Goal: Task Accomplishment & Management: Complete application form

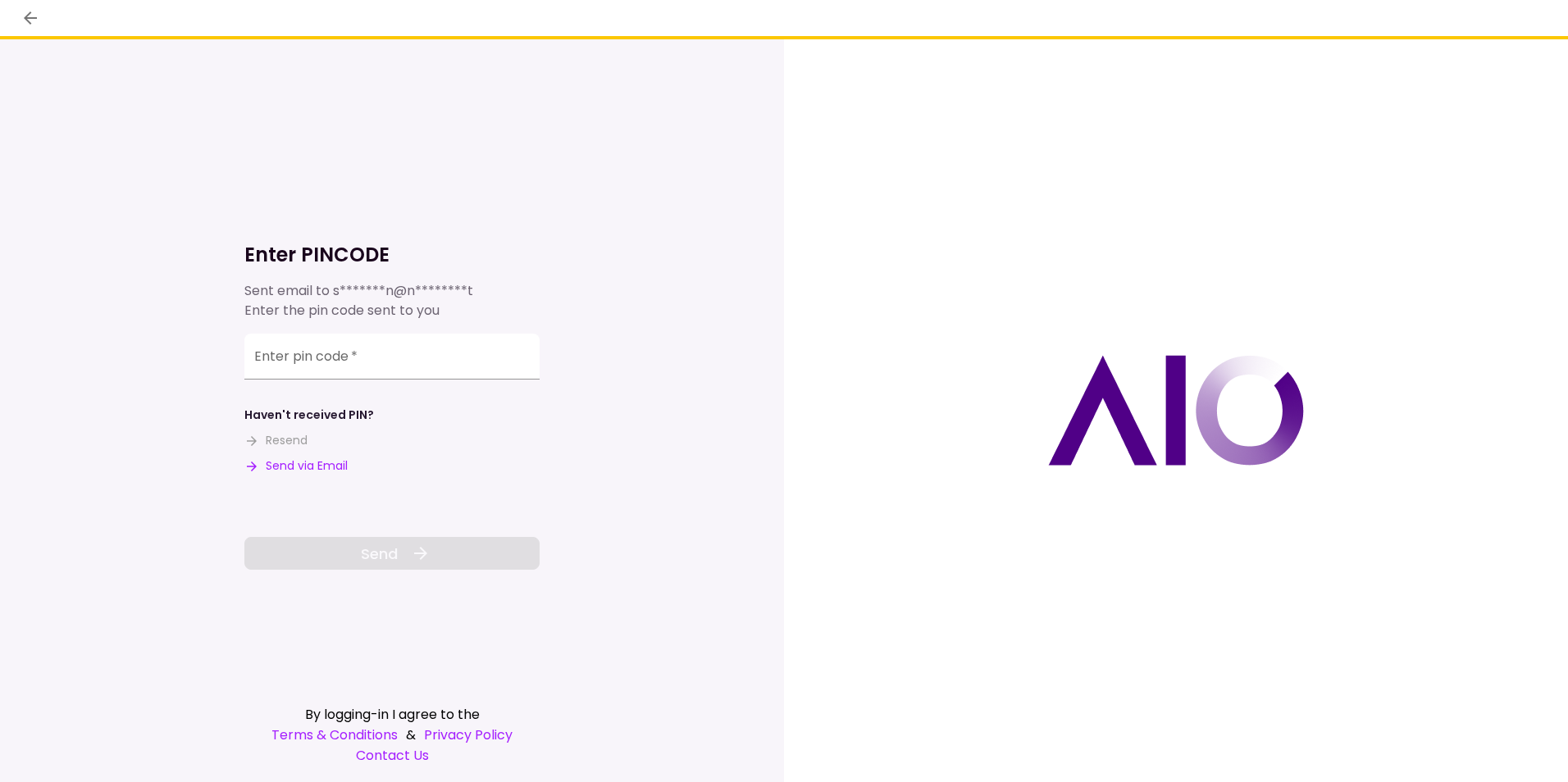
click at [313, 466] on button "Send via Email" at bounding box center [296, 466] width 103 height 18
click at [266, 374] on input "Enter pin code   *" at bounding box center [392, 357] width 296 height 46
paste input "******"
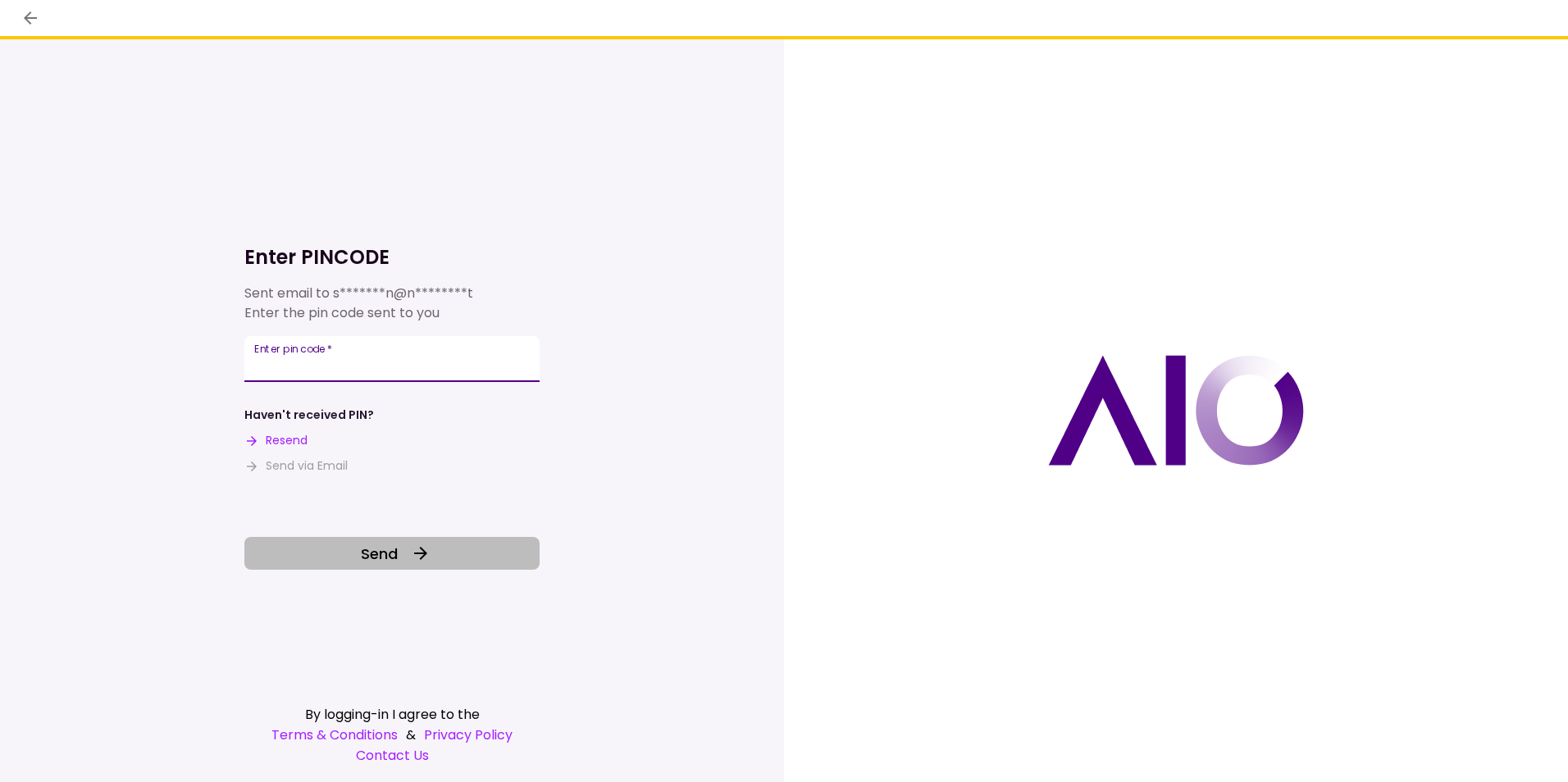
type input "******"
click at [383, 552] on span "Send" at bounding box center [380, 553] width 37 height 22
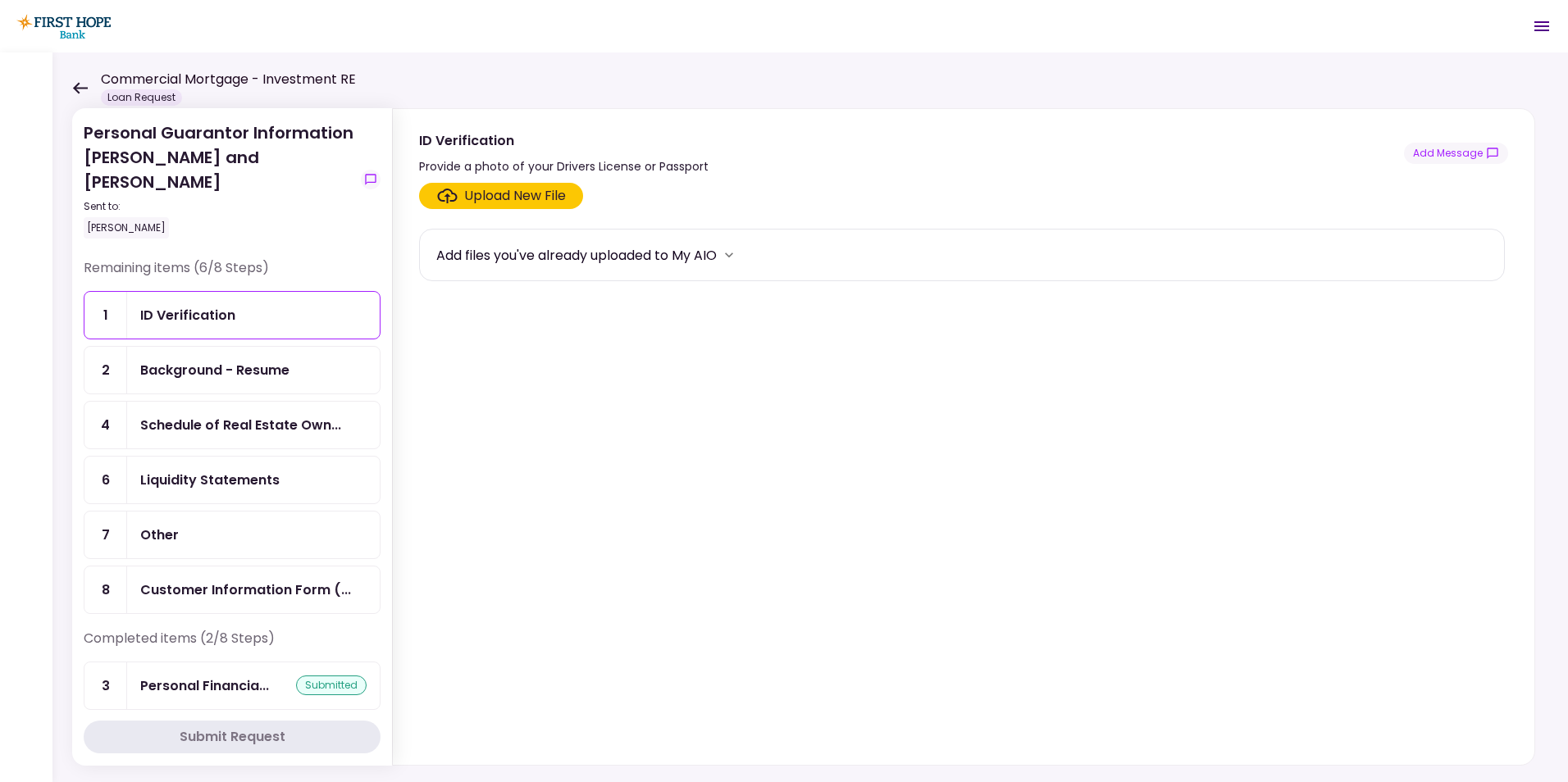
click at [77, 85] on icon at bounding box center [80, 88] width 15 height 11
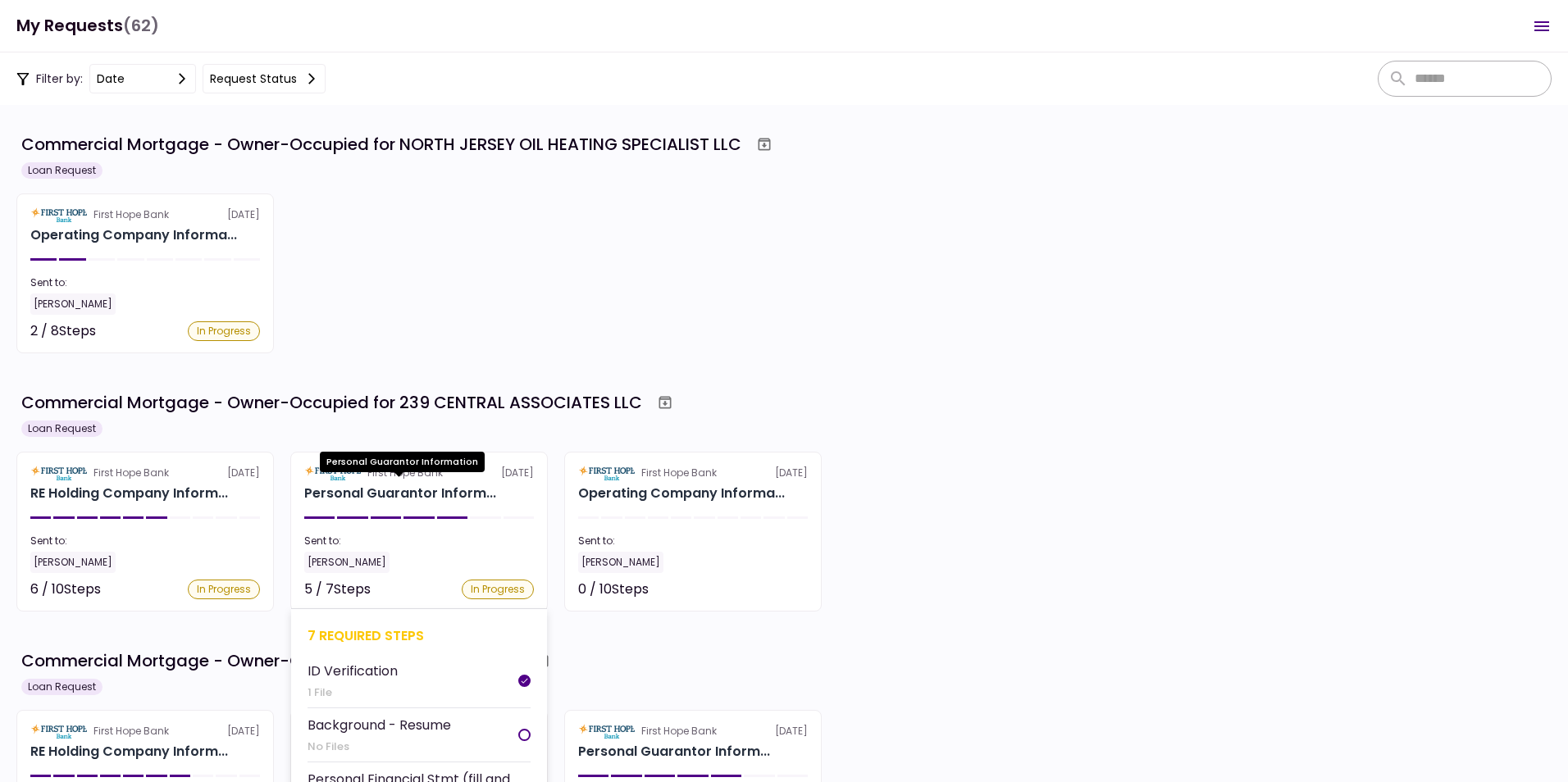
click at [396, 488] on div "Personal Guarantor Inform..." at bounding box center [400, 494] width 192 height 19
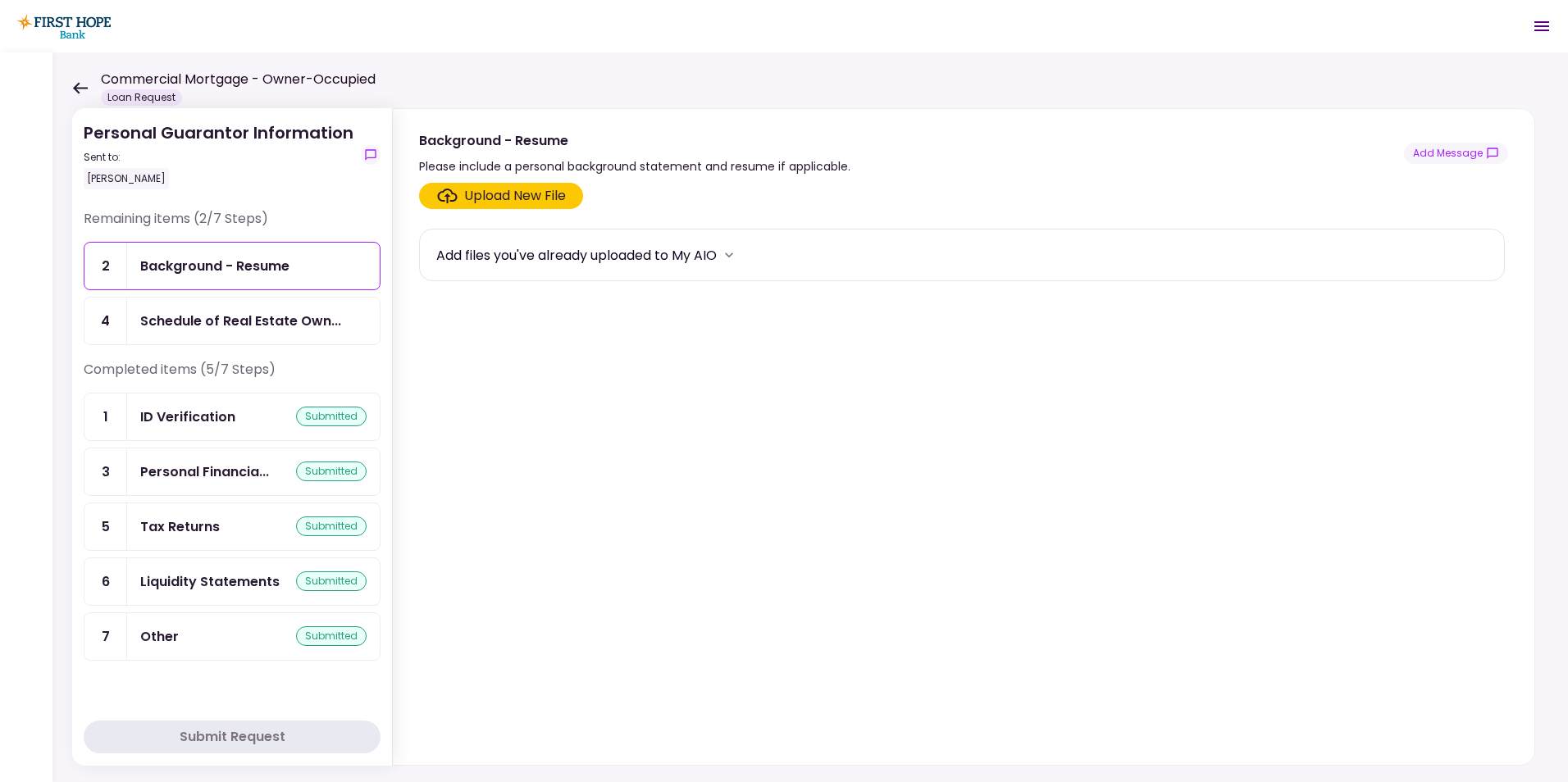
click at [76, 93] on icon at bounding box center [80, 89] width 16 height 12
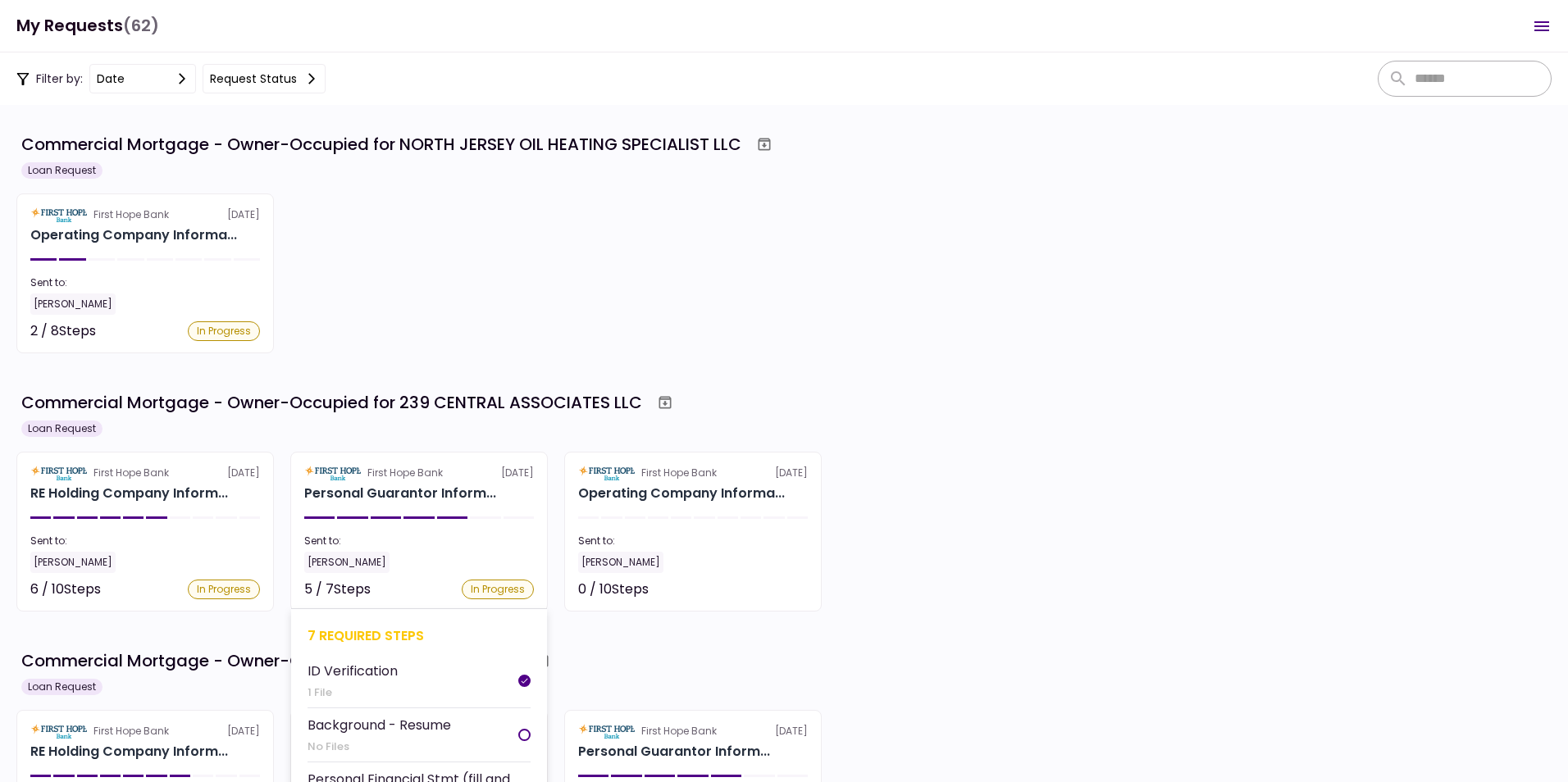
click at [392, 490] on div "Personal Guarantor Inform..." at bounding box center [400, 494] width 192 height 19
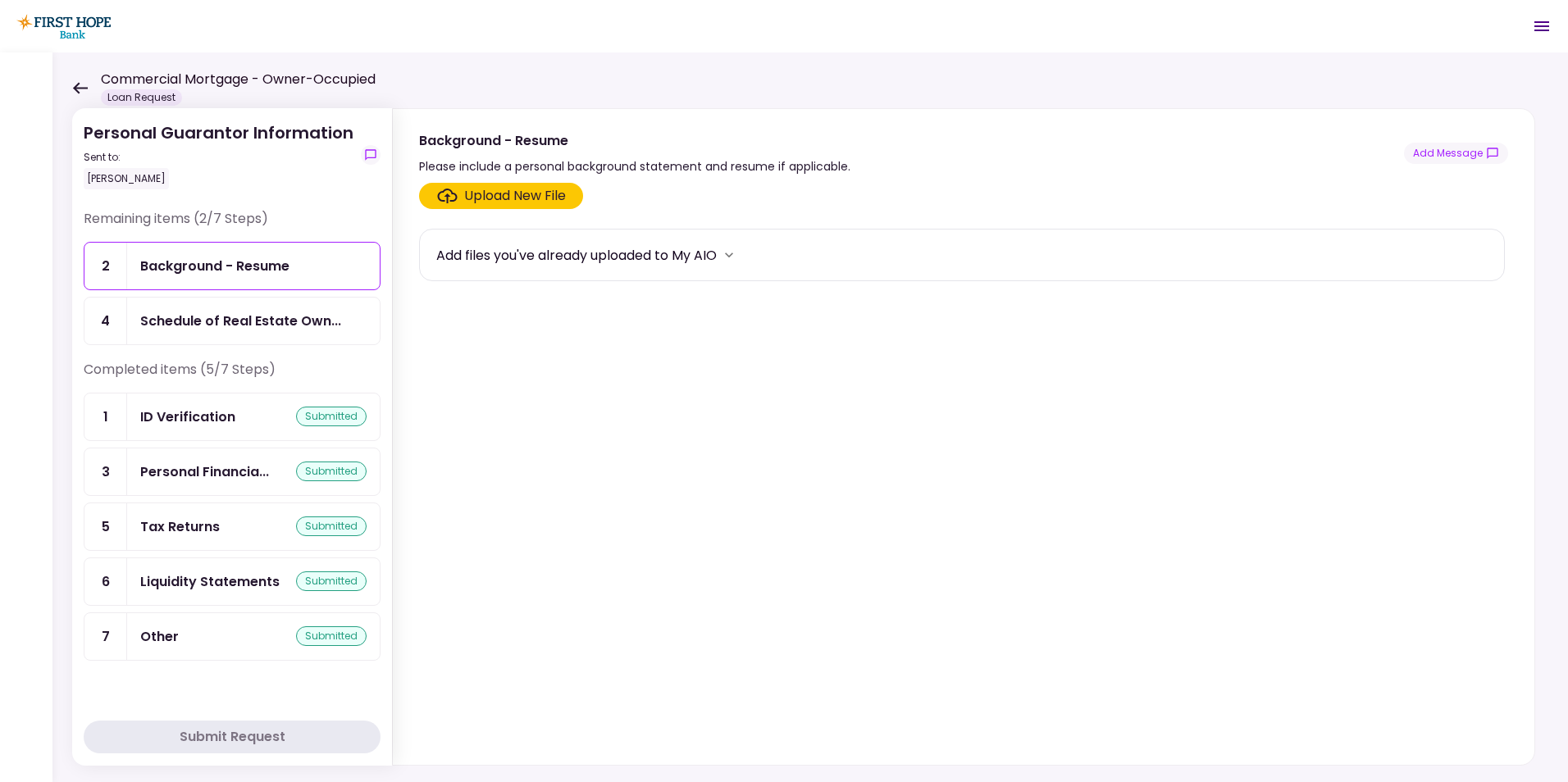
click at [171, 634] on div "Other" at bounding box center [160, 636] width 39 height 20
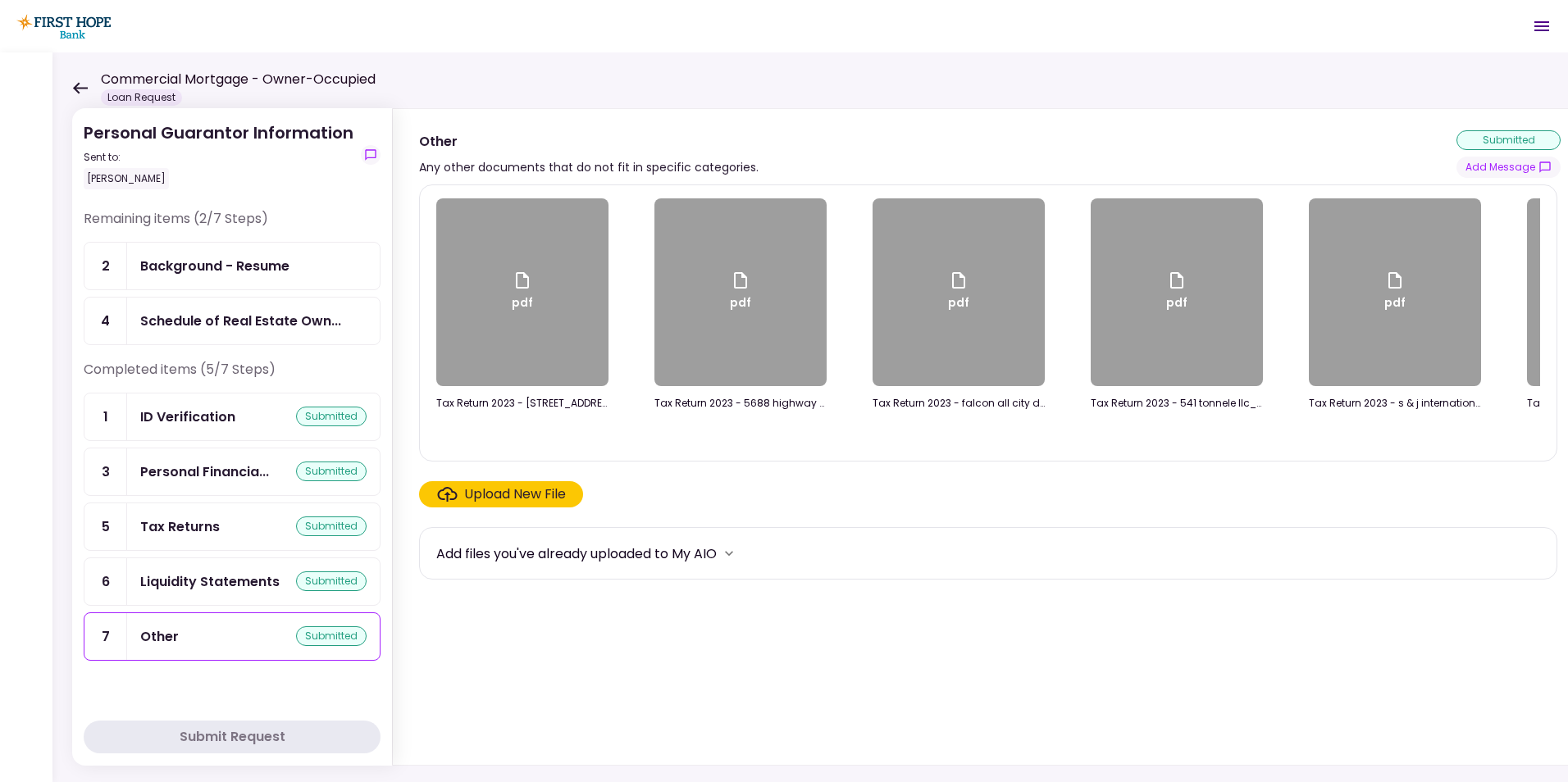
click at [532, 498] on div "Upload New File" at bounding box center [515, 494] width 102 height 19
click at [0, 0] on input "Upload New File" at bounding box center [0, 0] width 0 height 0
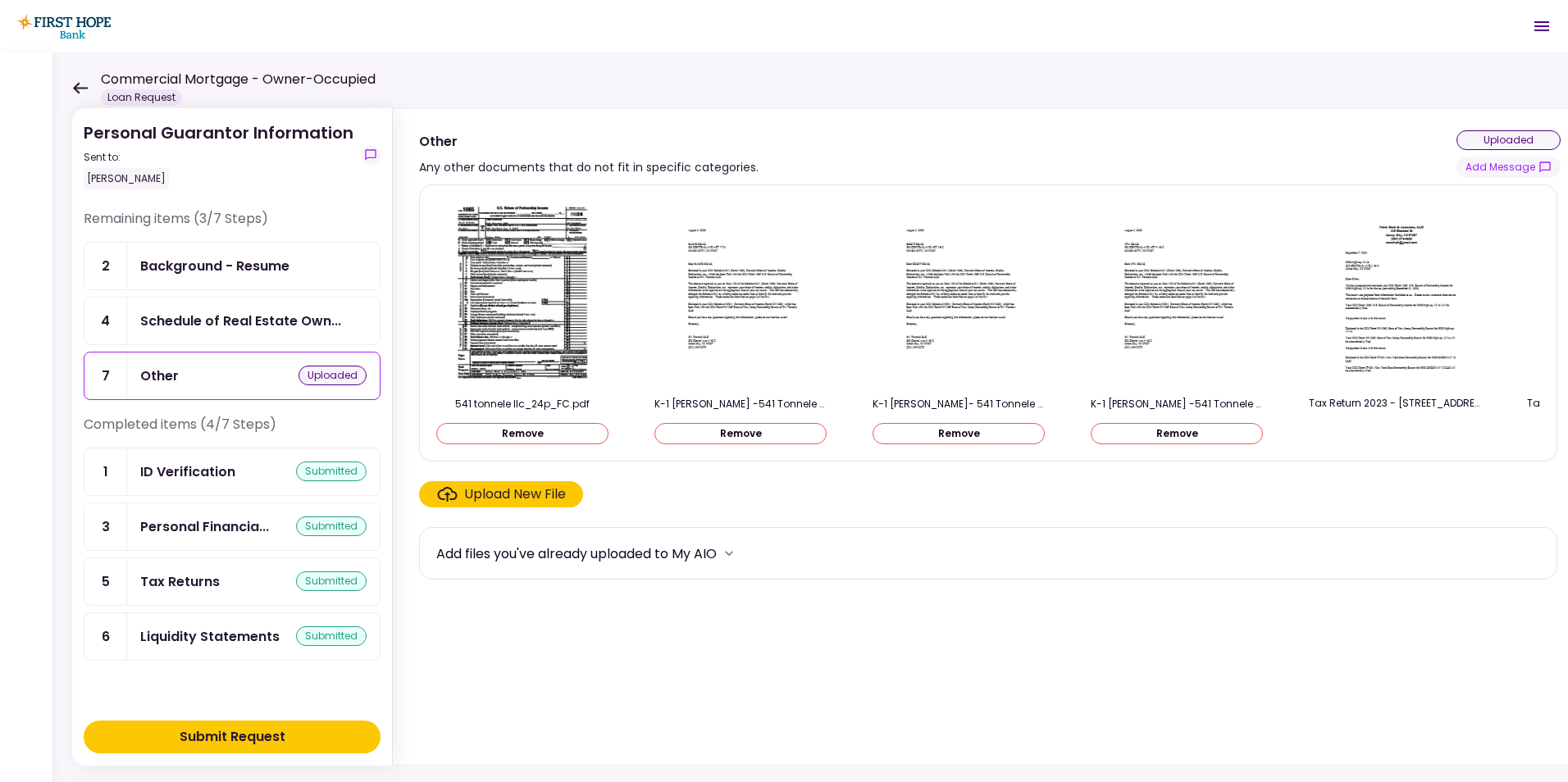
click at [538, 427] on button "Remove" at bounding box center [523, 434] width 172 height 21
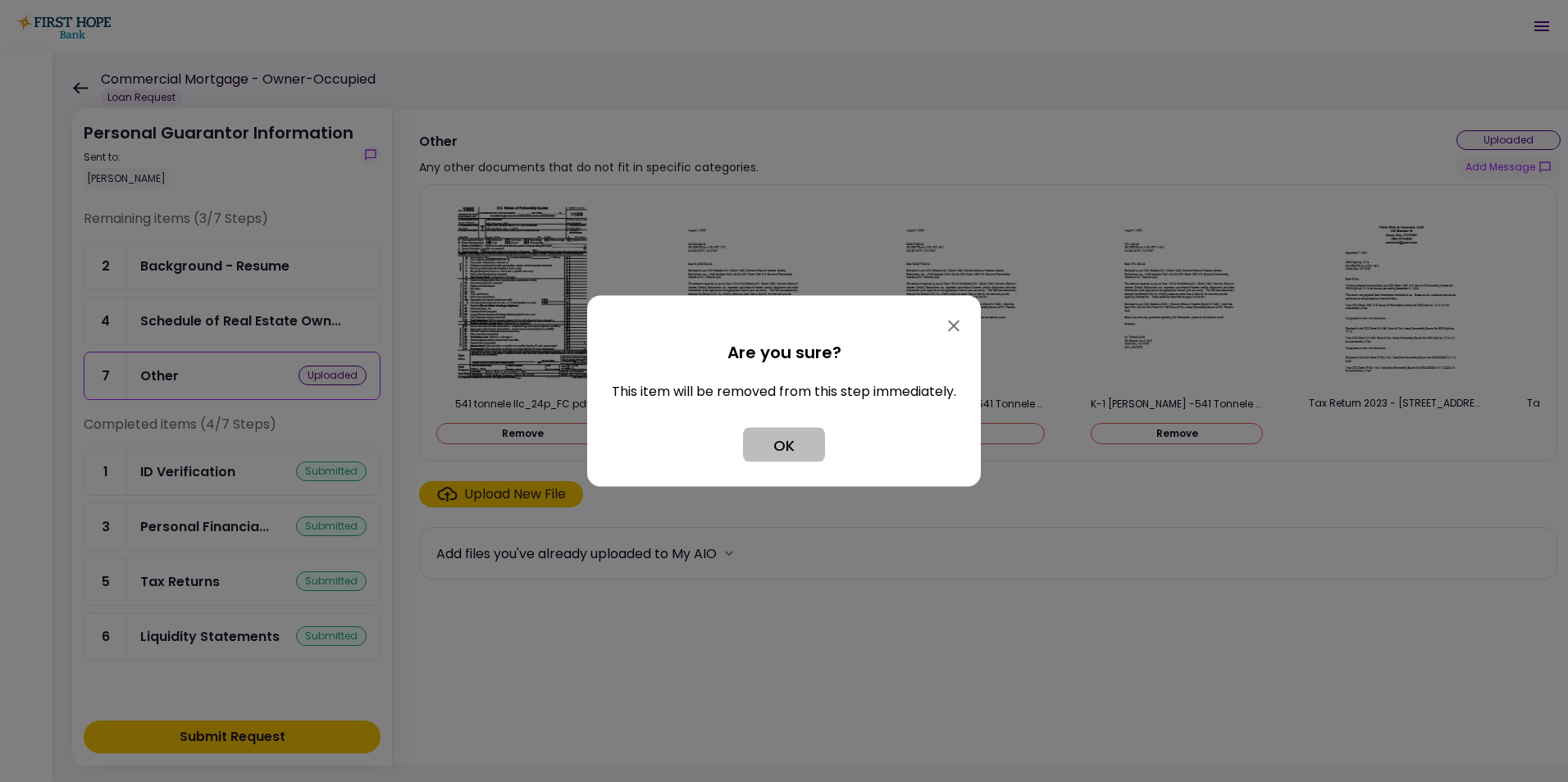
click at [805, 443] on button "OK" at bounding box center [784, 444] width 82 height 34
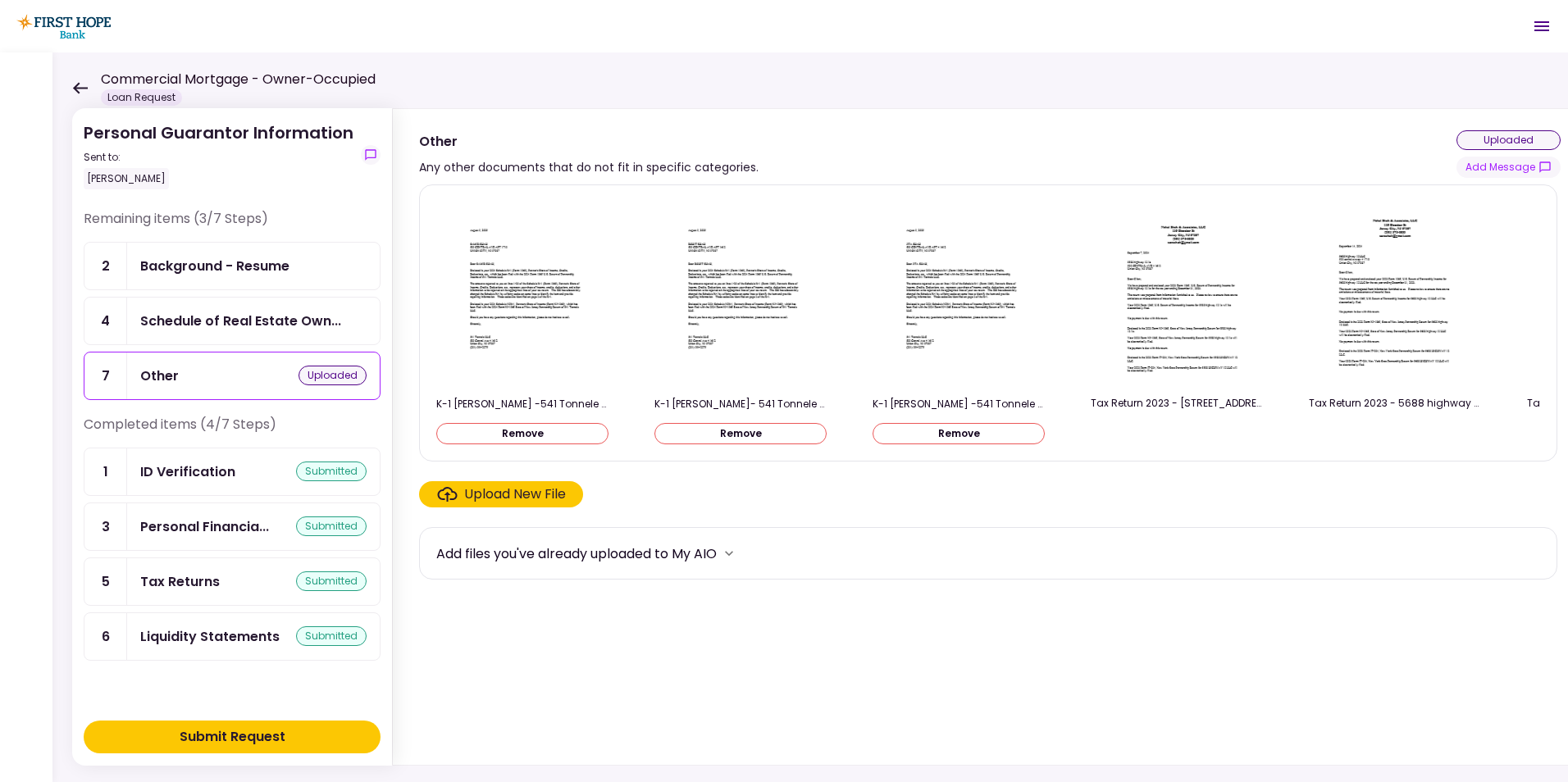
click at [729, 428] on button "Remove" at bounding box center [740, 434] width 172 height 21
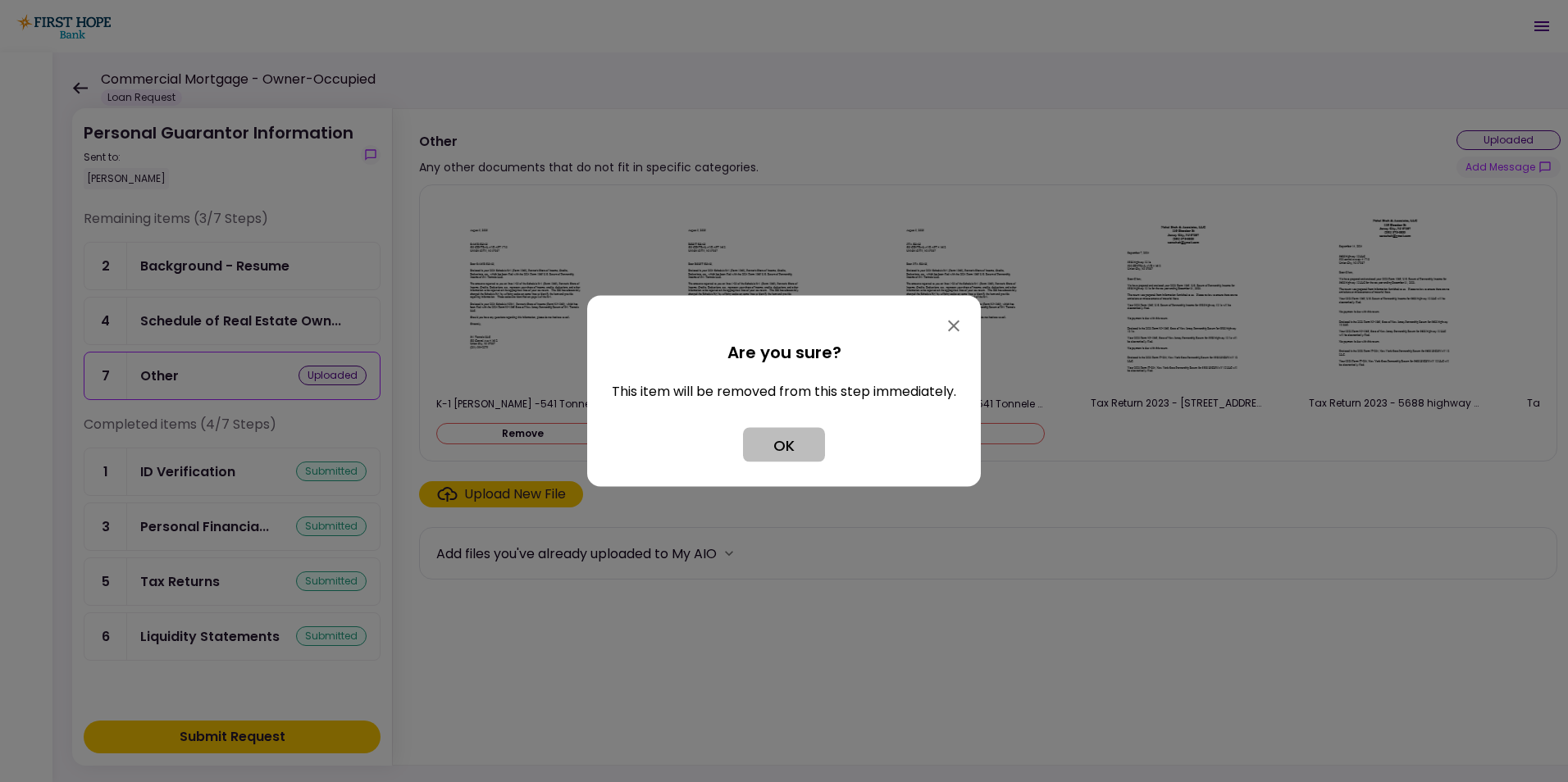
click at [782, 444] on button "OK" at bounding box center [784, 444] width 82 height 34
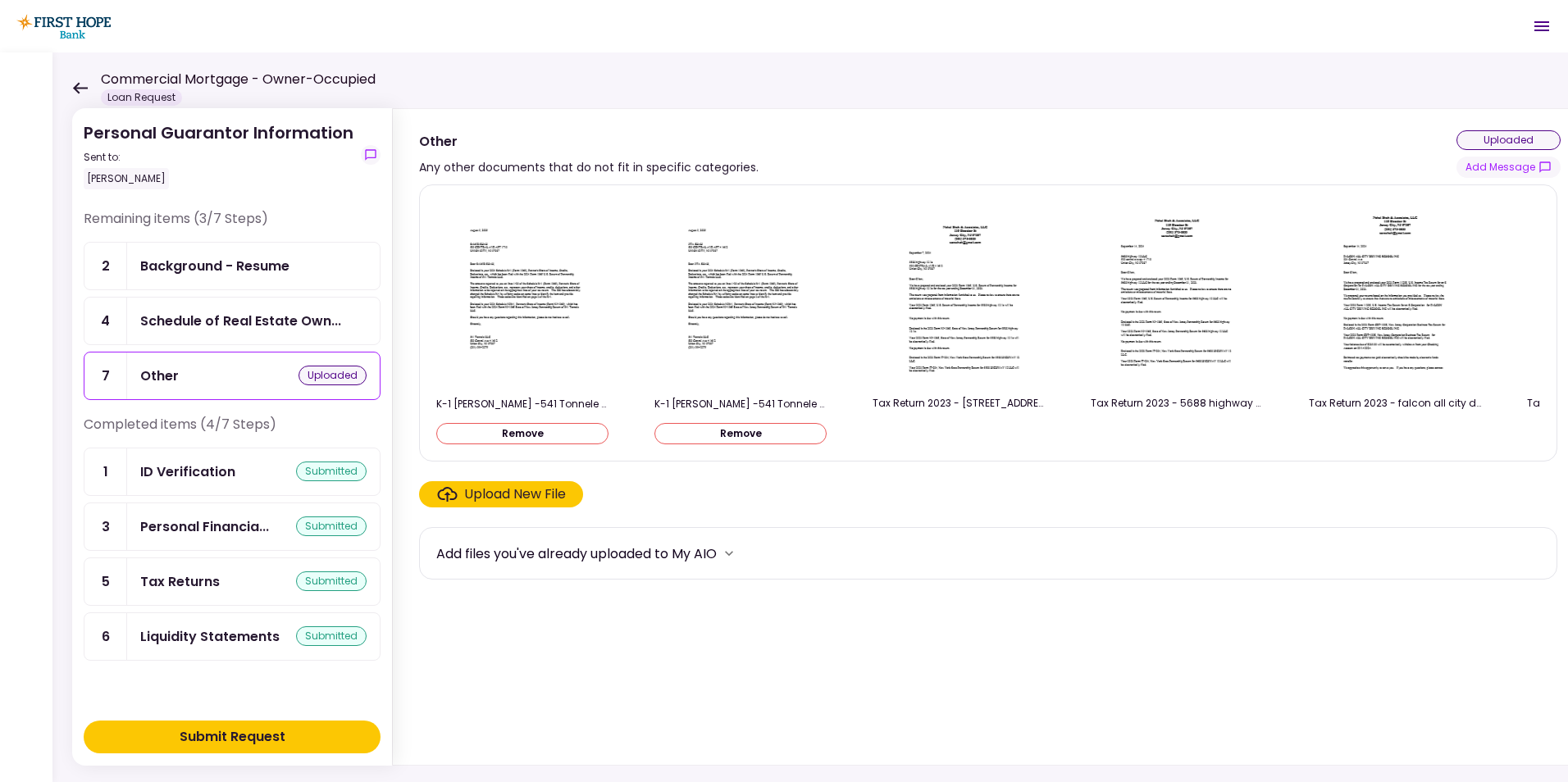
click at [730, 432] on button "Remove" at bounding box center [740, 434] width 172 height 21
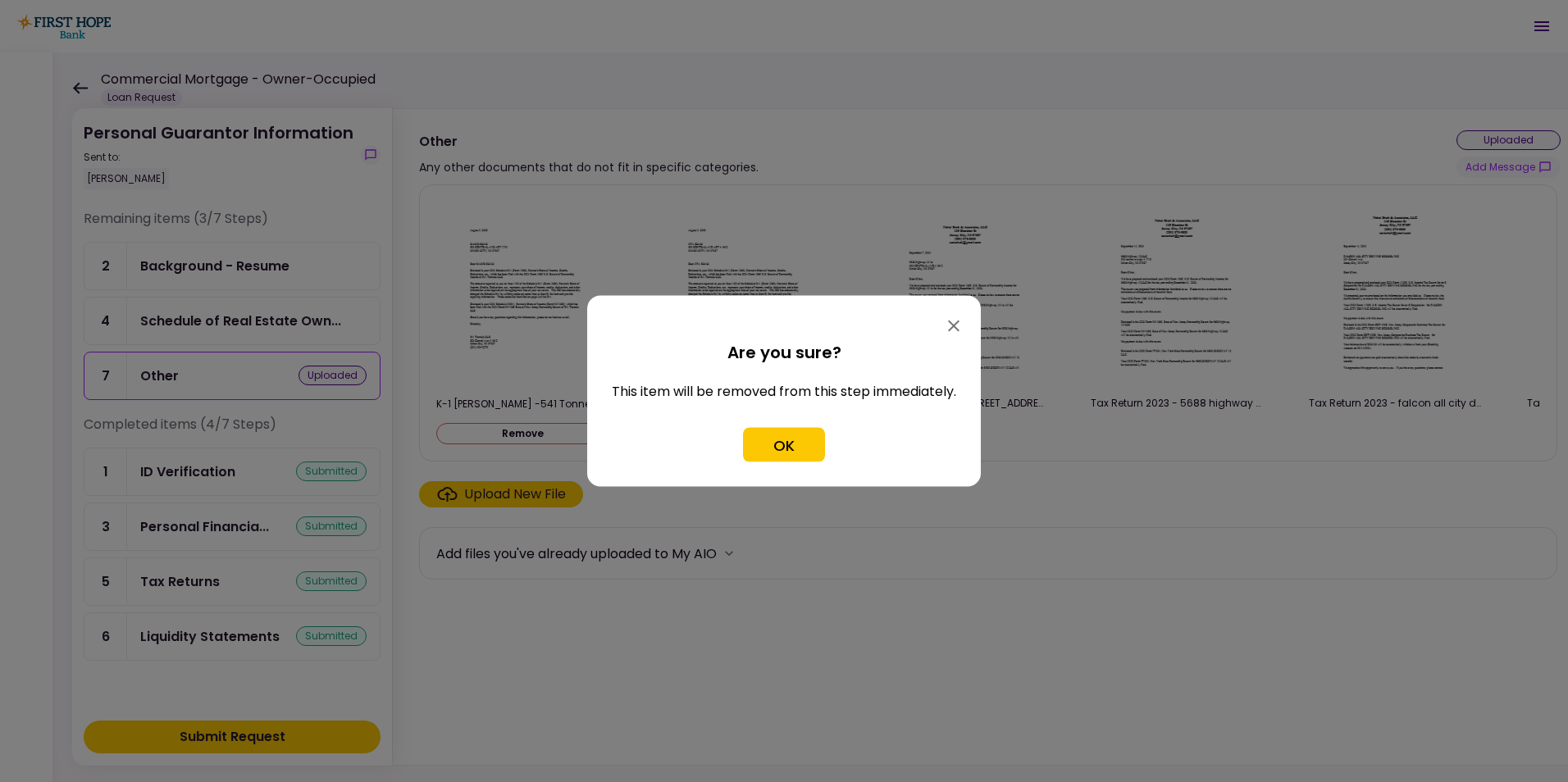
click at [786, 443] on button "OK" at bounding box center [784, 444] width 82 height 34
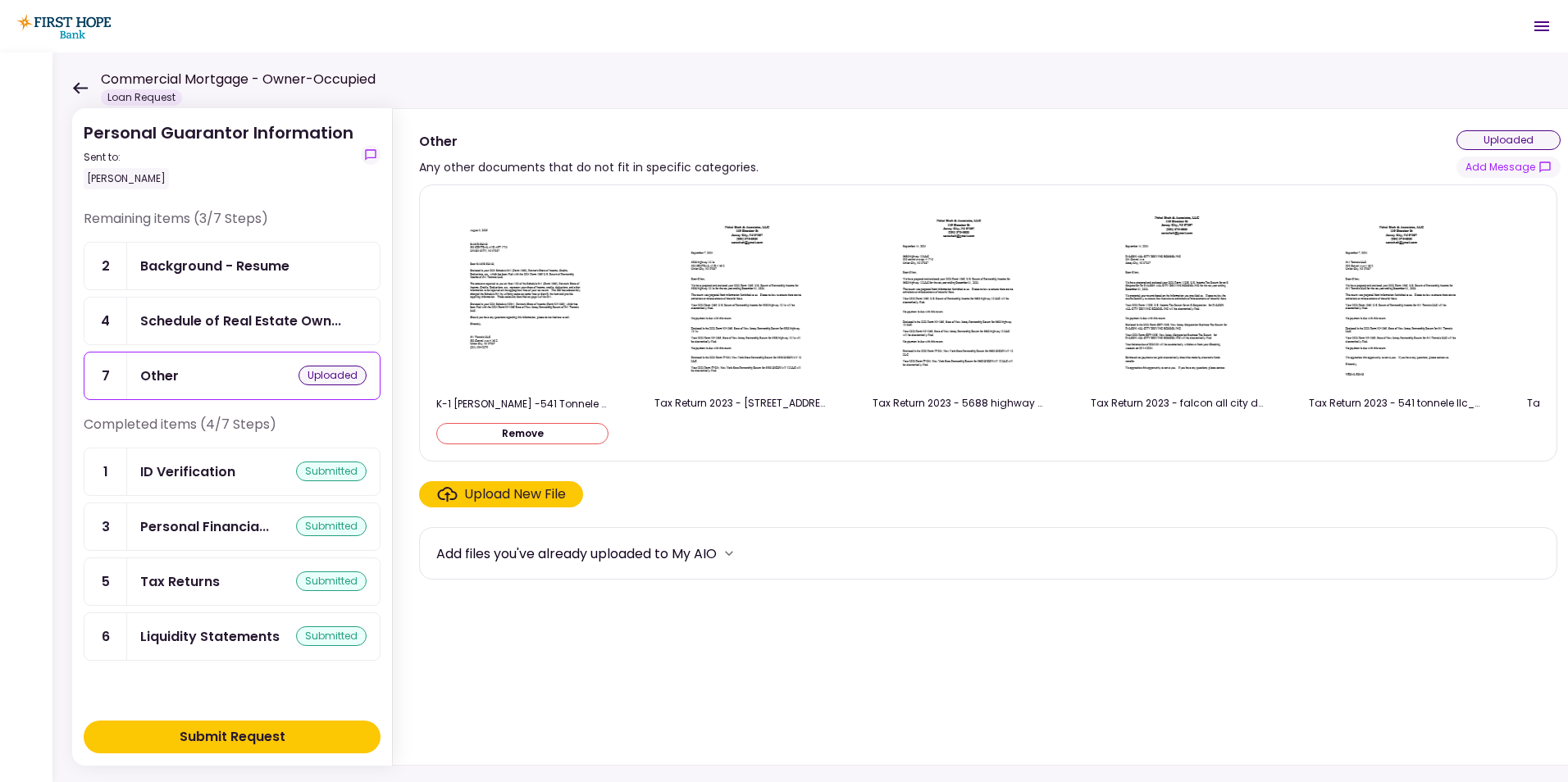
click at [535, 434] on button "Remove" at bounding box center [523, 434] width 172 height 21
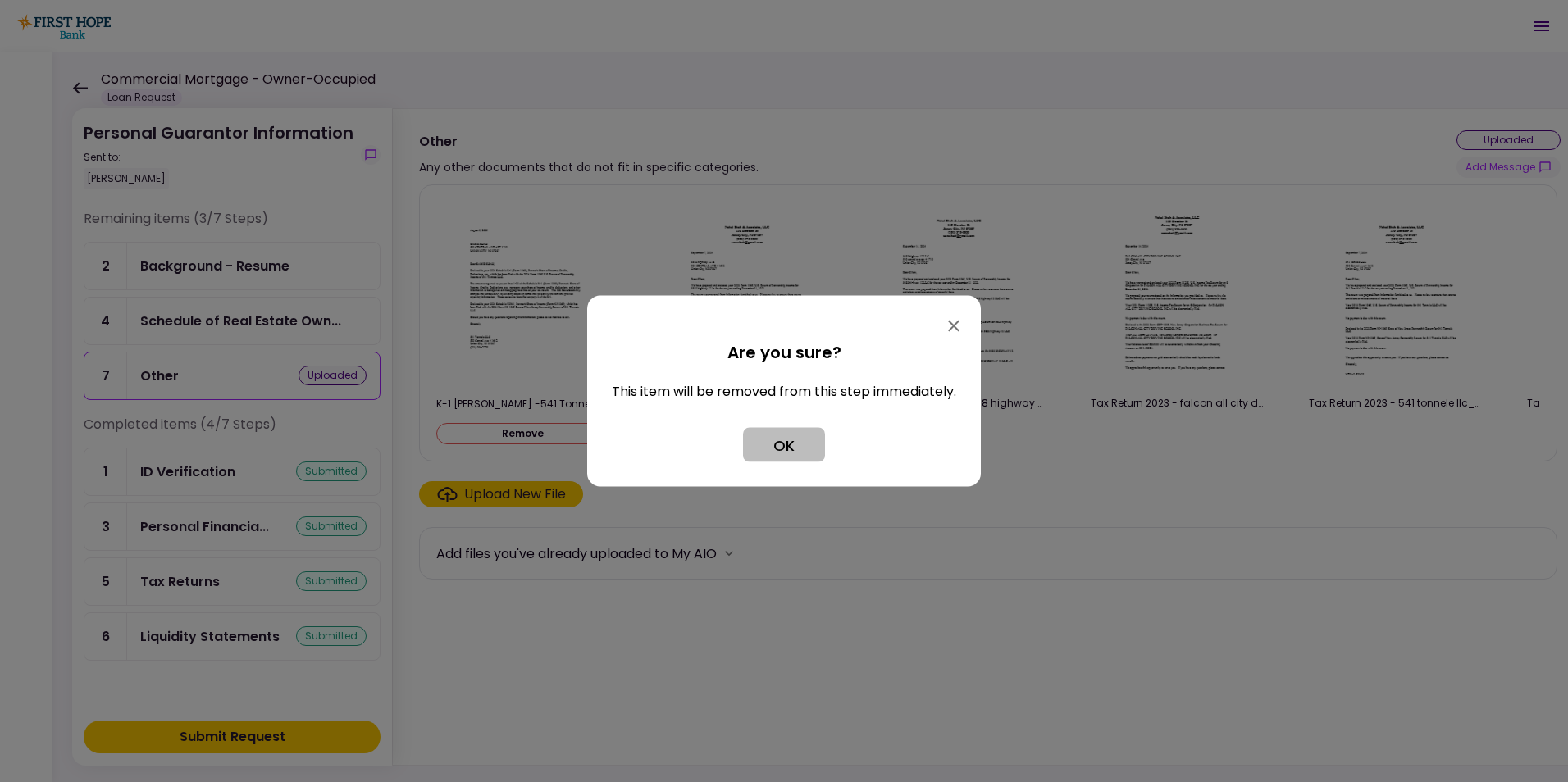
click at [777, 444] on button "OK" at bounding box center [784, 444] width 82 height 34
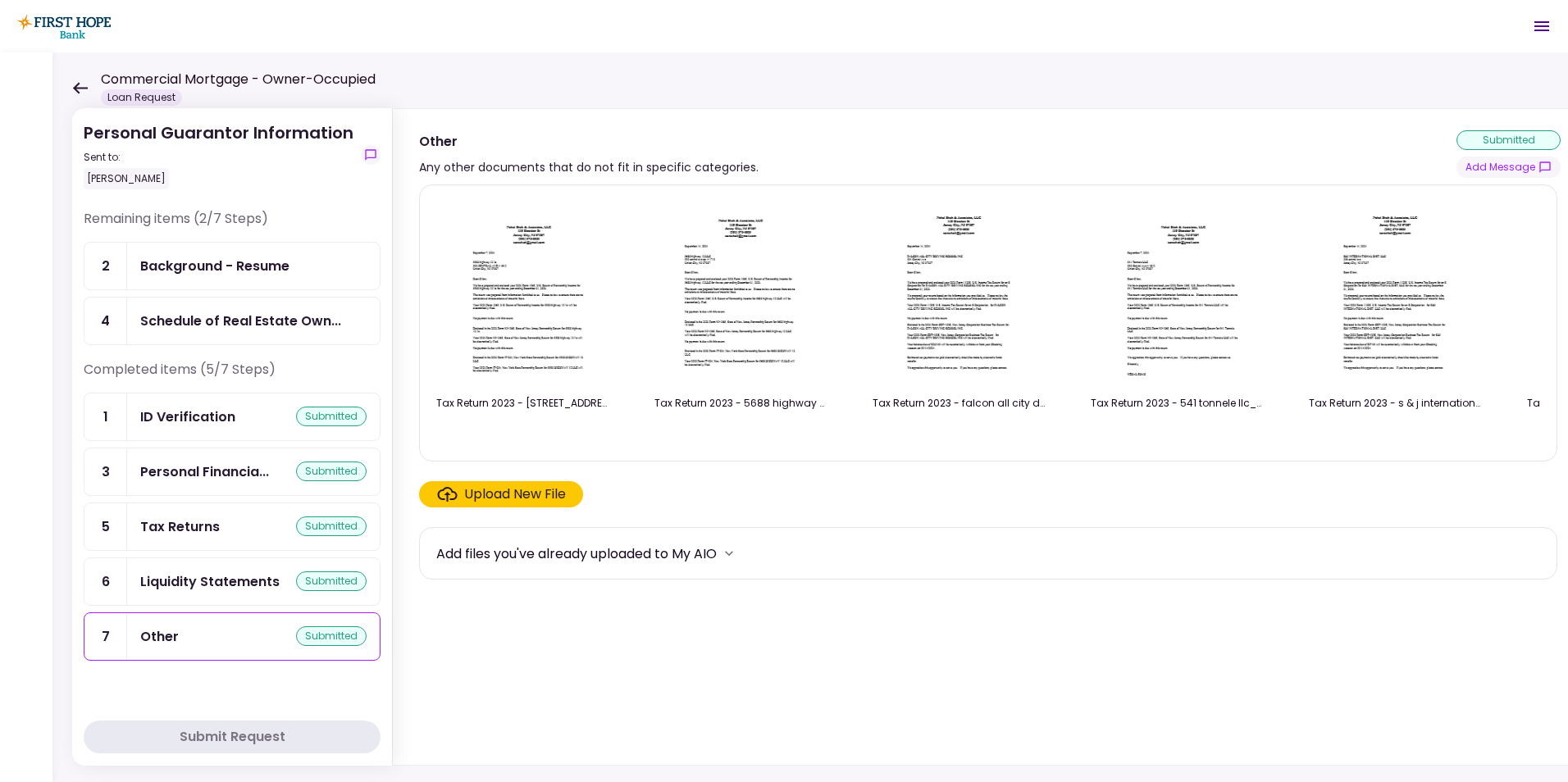
click at [187, 525] on div "Tax Returns" at bounding box center [180, 526] width 80 height 20
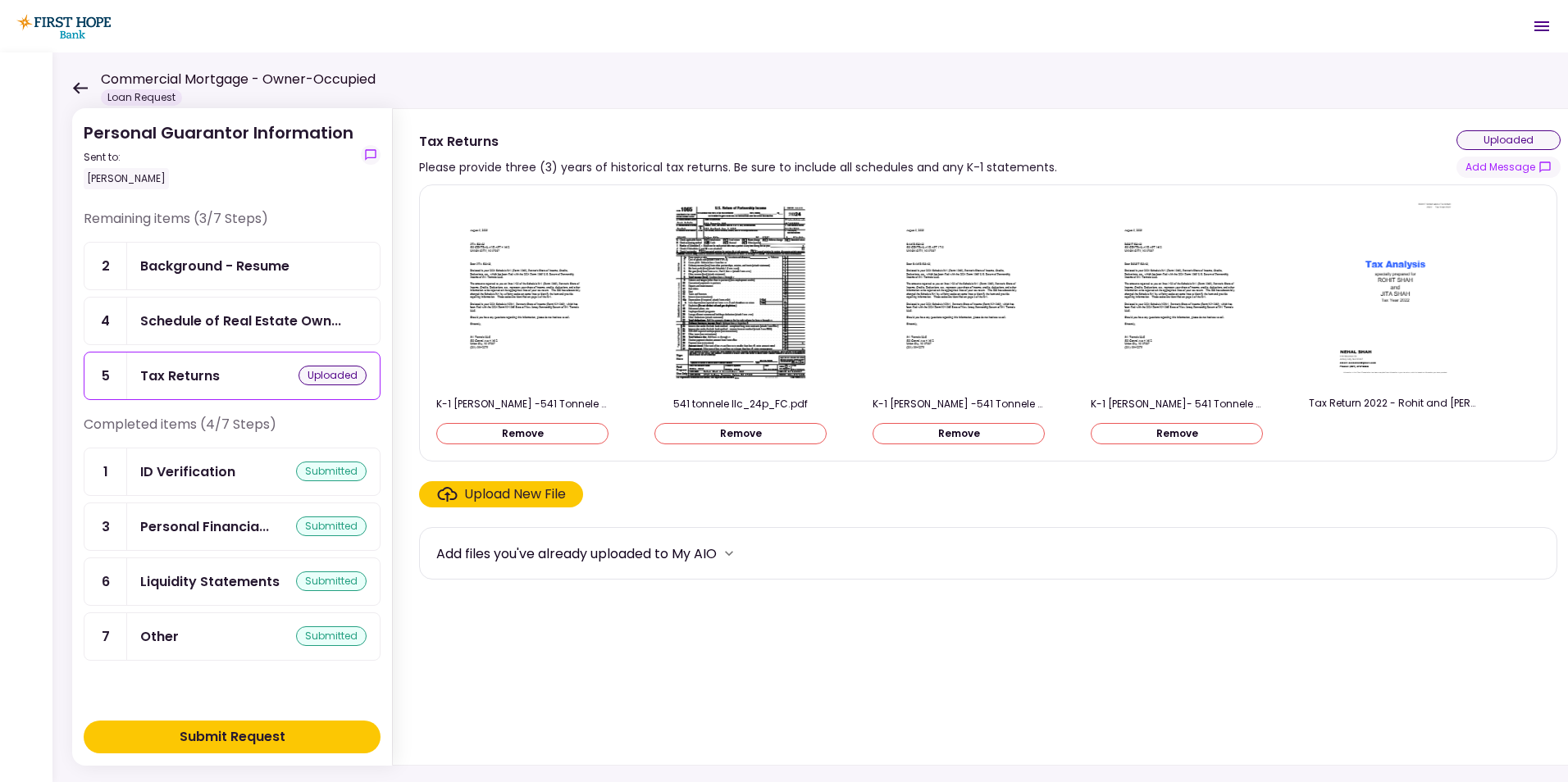
click at [276, 736] on div "Submit Request" at bounding box center [232, 737] width 106 height 19
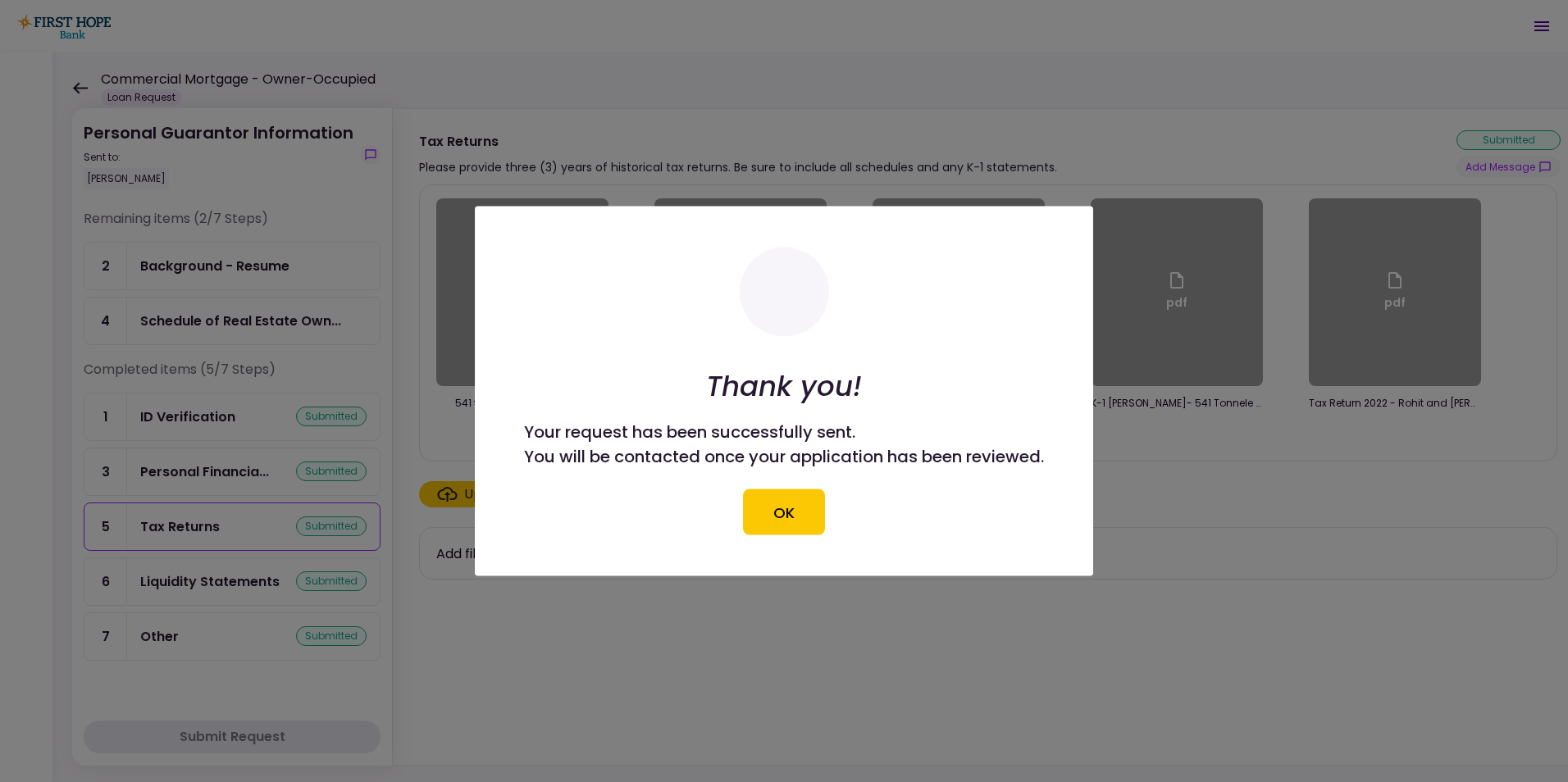
click at [795, 514] on button "OK" at bounding box center [784, 512] width 82 height 46
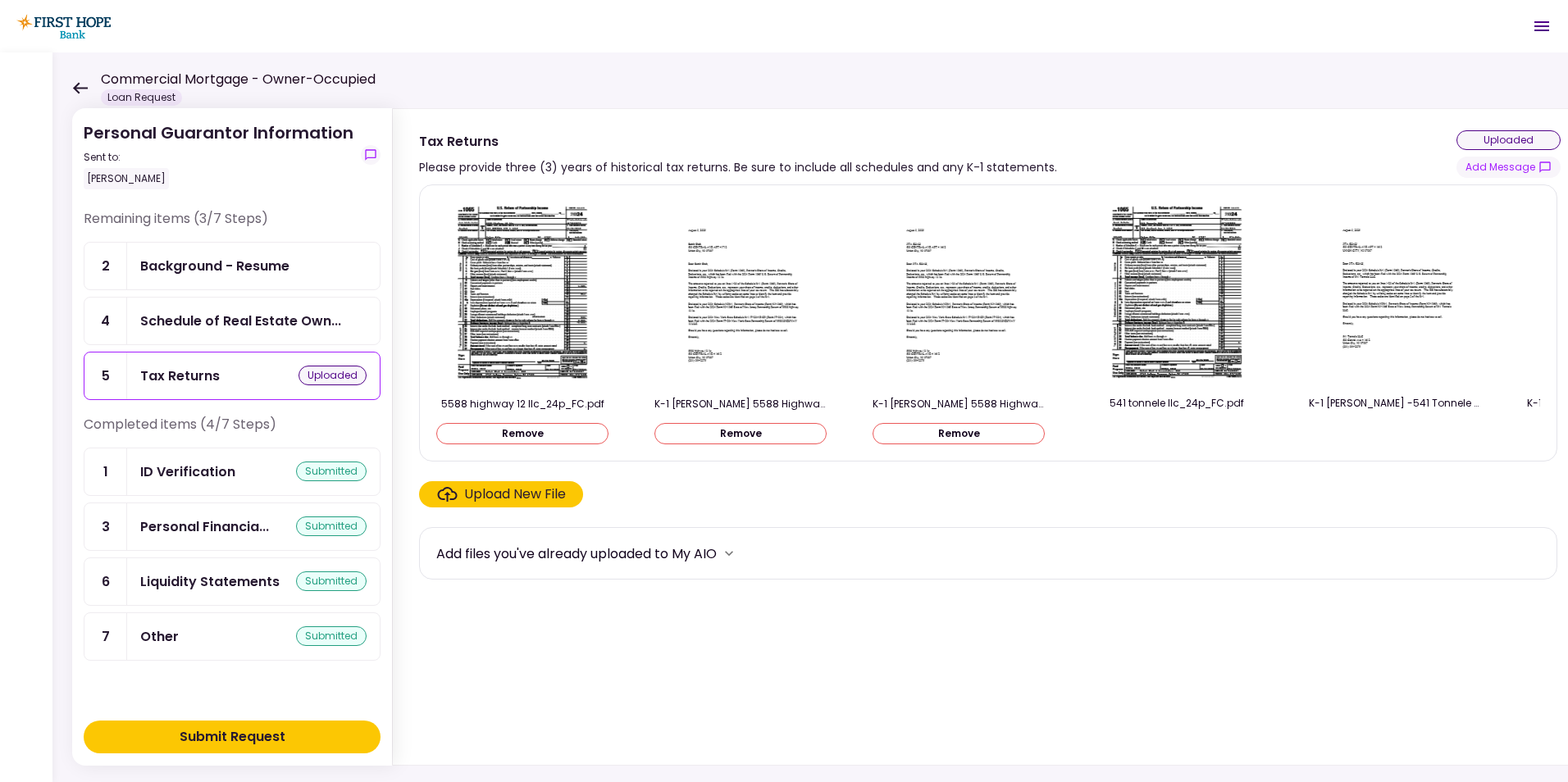
click at [245, 733] on div "Submit Request" at bounding box center [232, 737] width 106 height 19
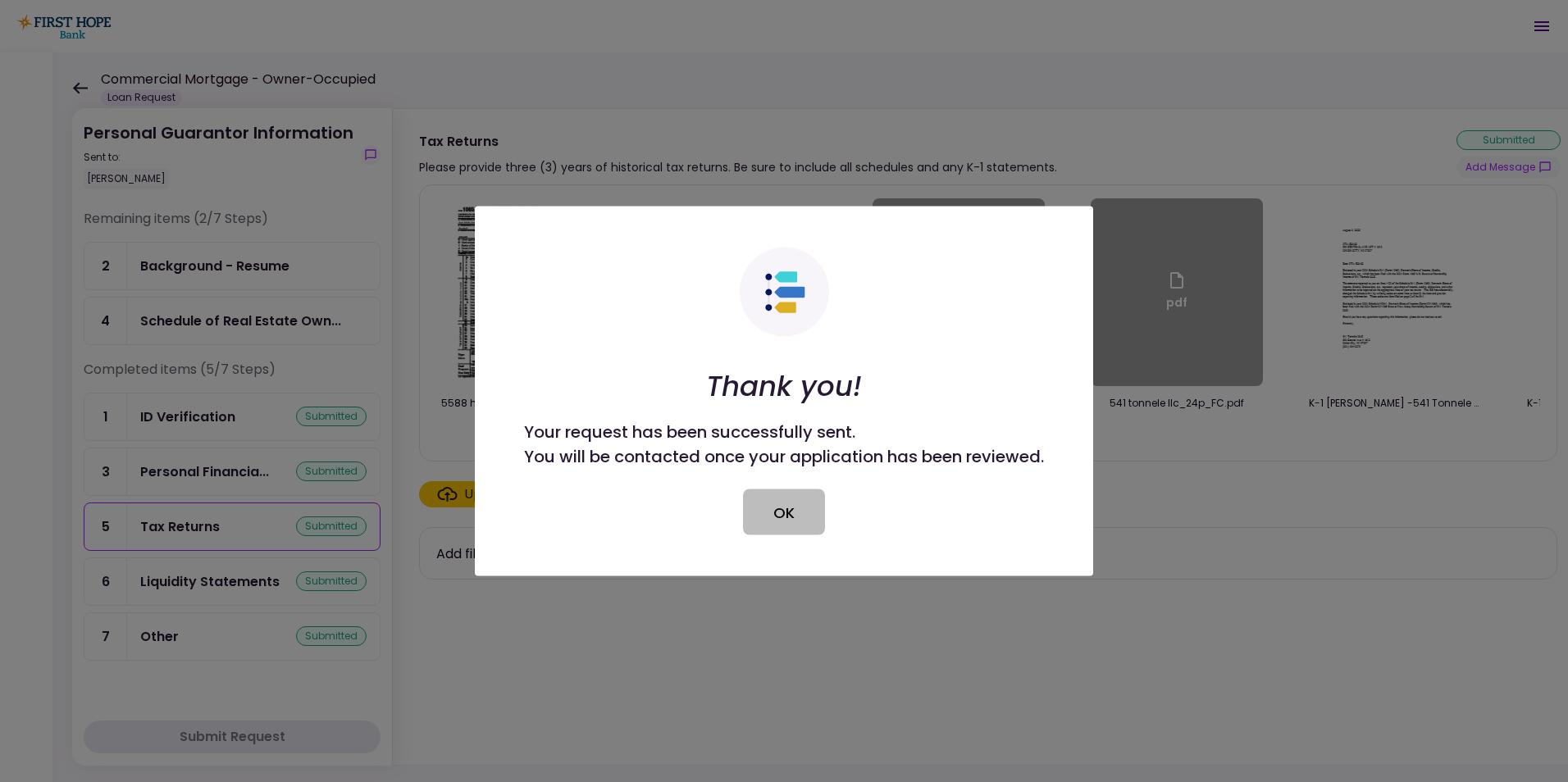
click at [782, 514] on button "OK" at bounding box center [784, 512] width 82 height 46
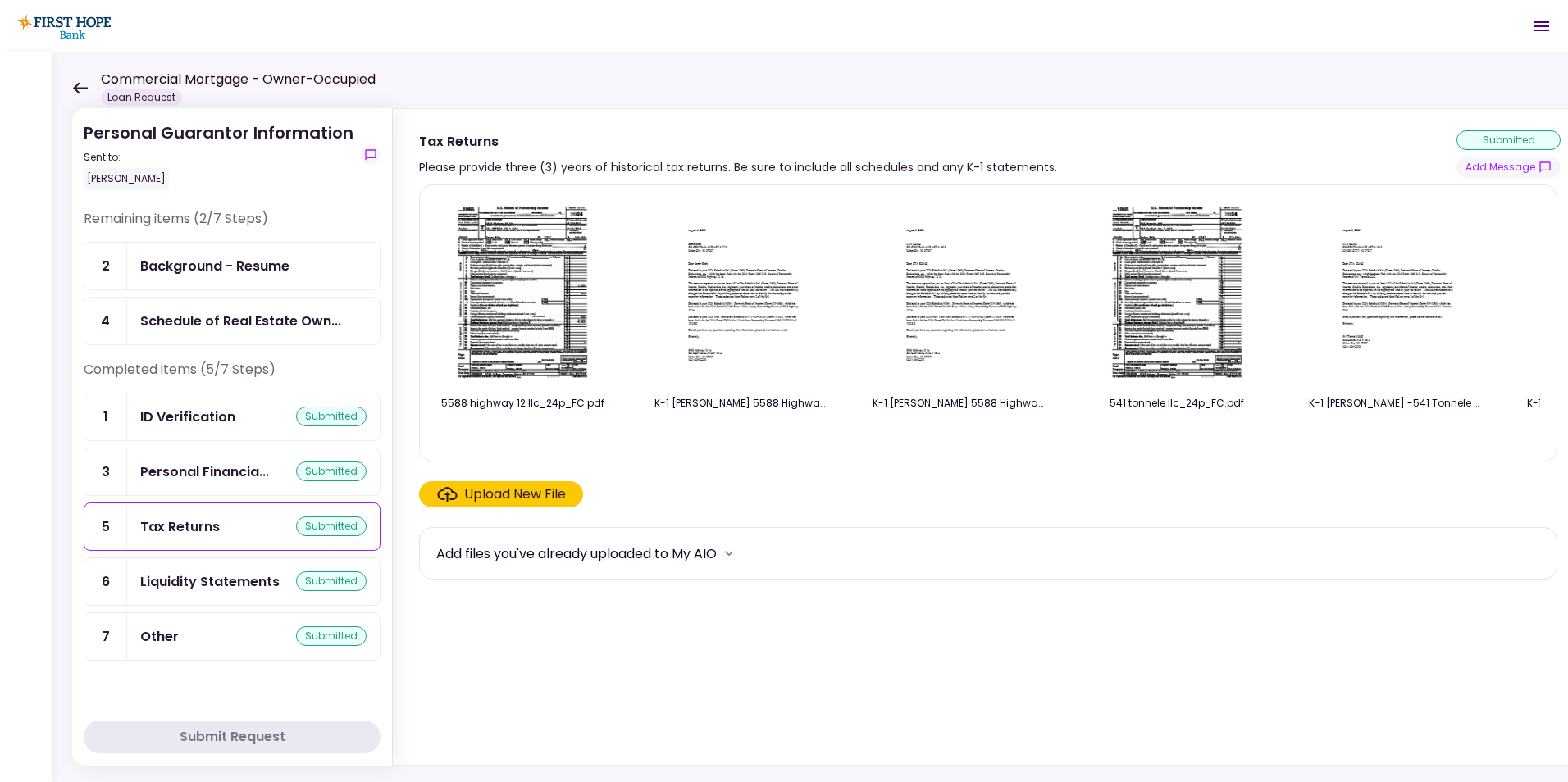
click at [207, 527] on div "Tax Returns" at bounding box center [180, 526] width 80 height 20
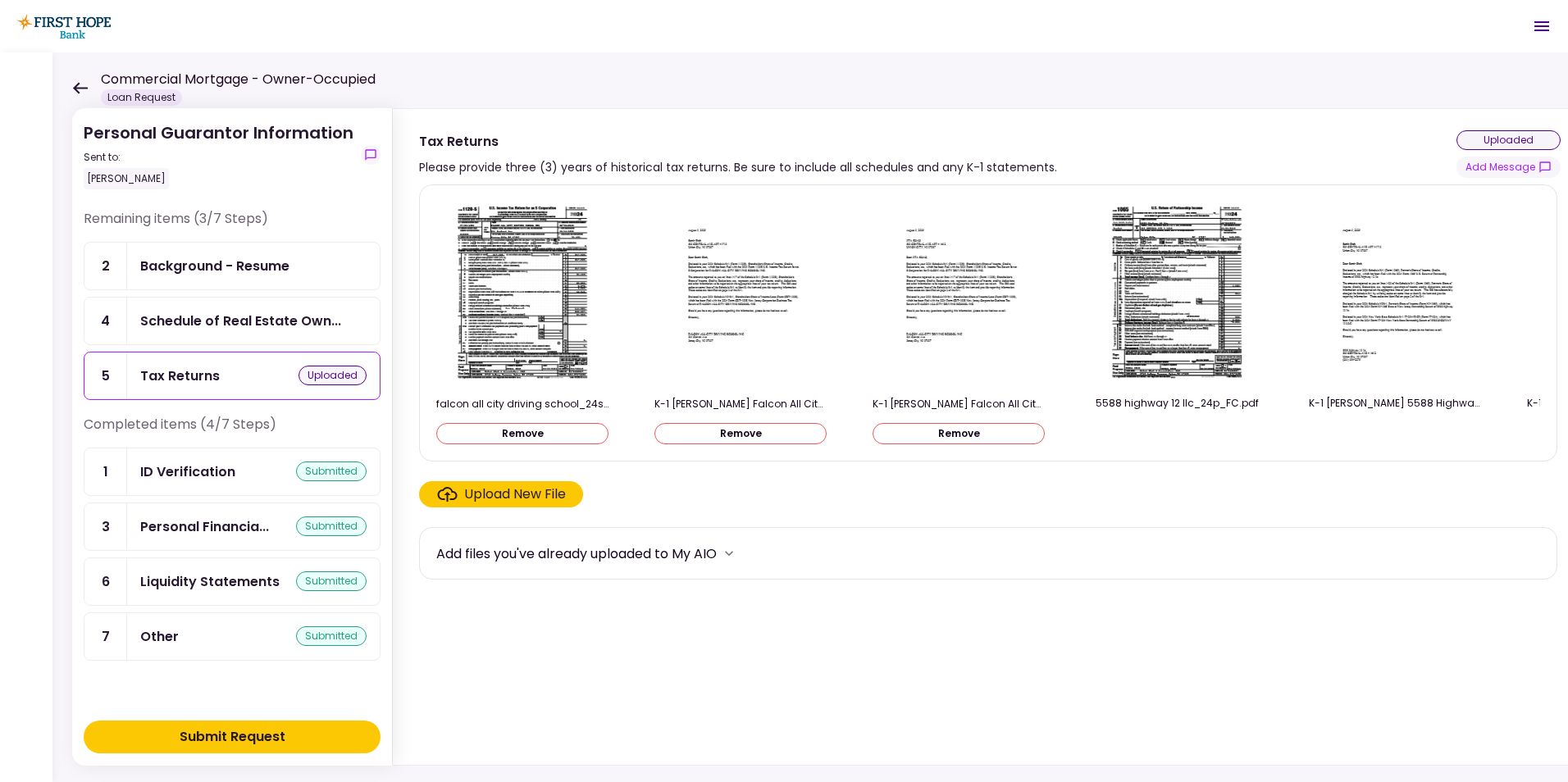
click at [243, 736] on div "Submit Request" at bounding box center [232, 737] width 106 height 19
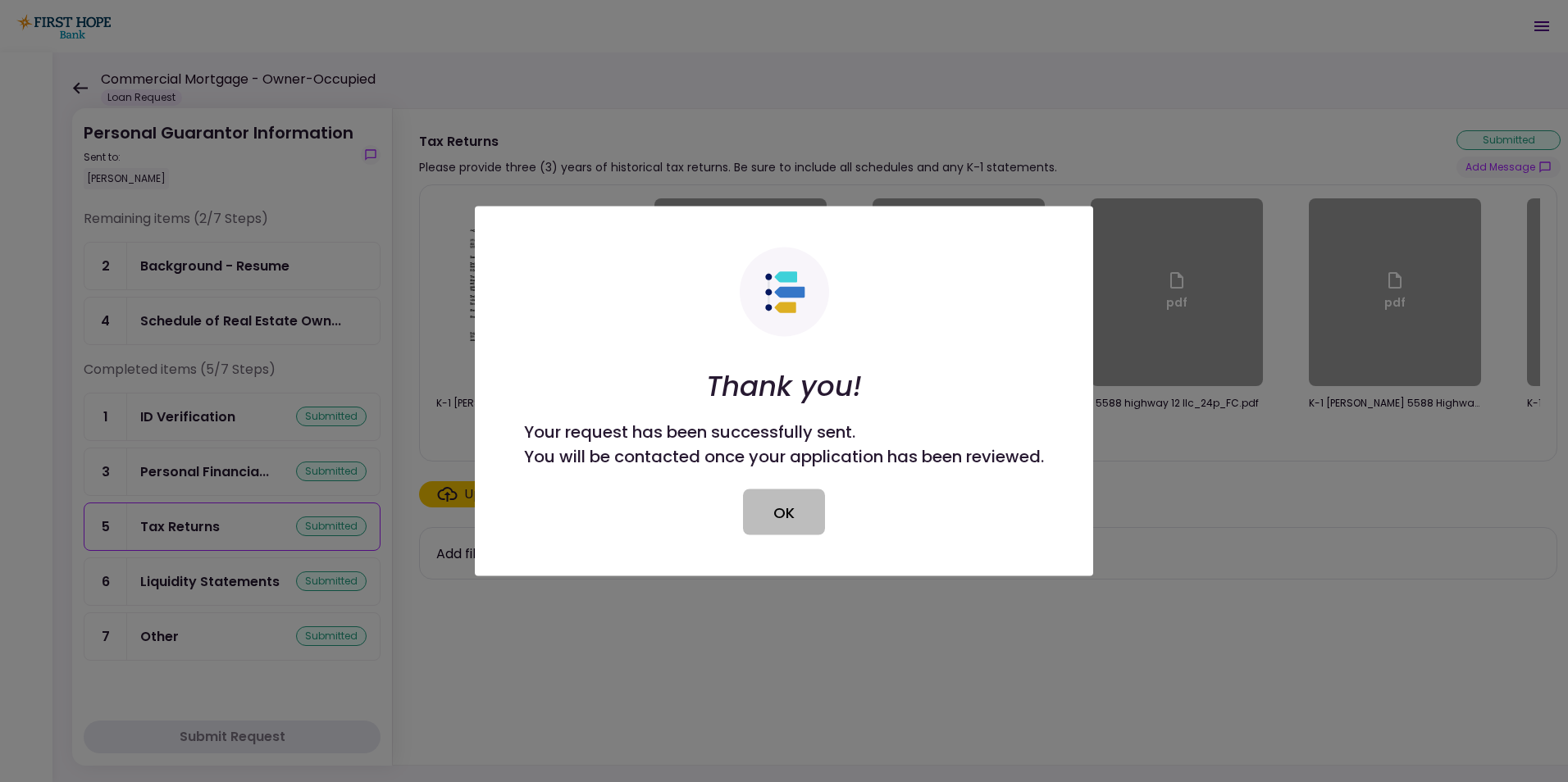
click at [785, 507] on button "OK" at bounding box center [784, 512] width 82 height 46
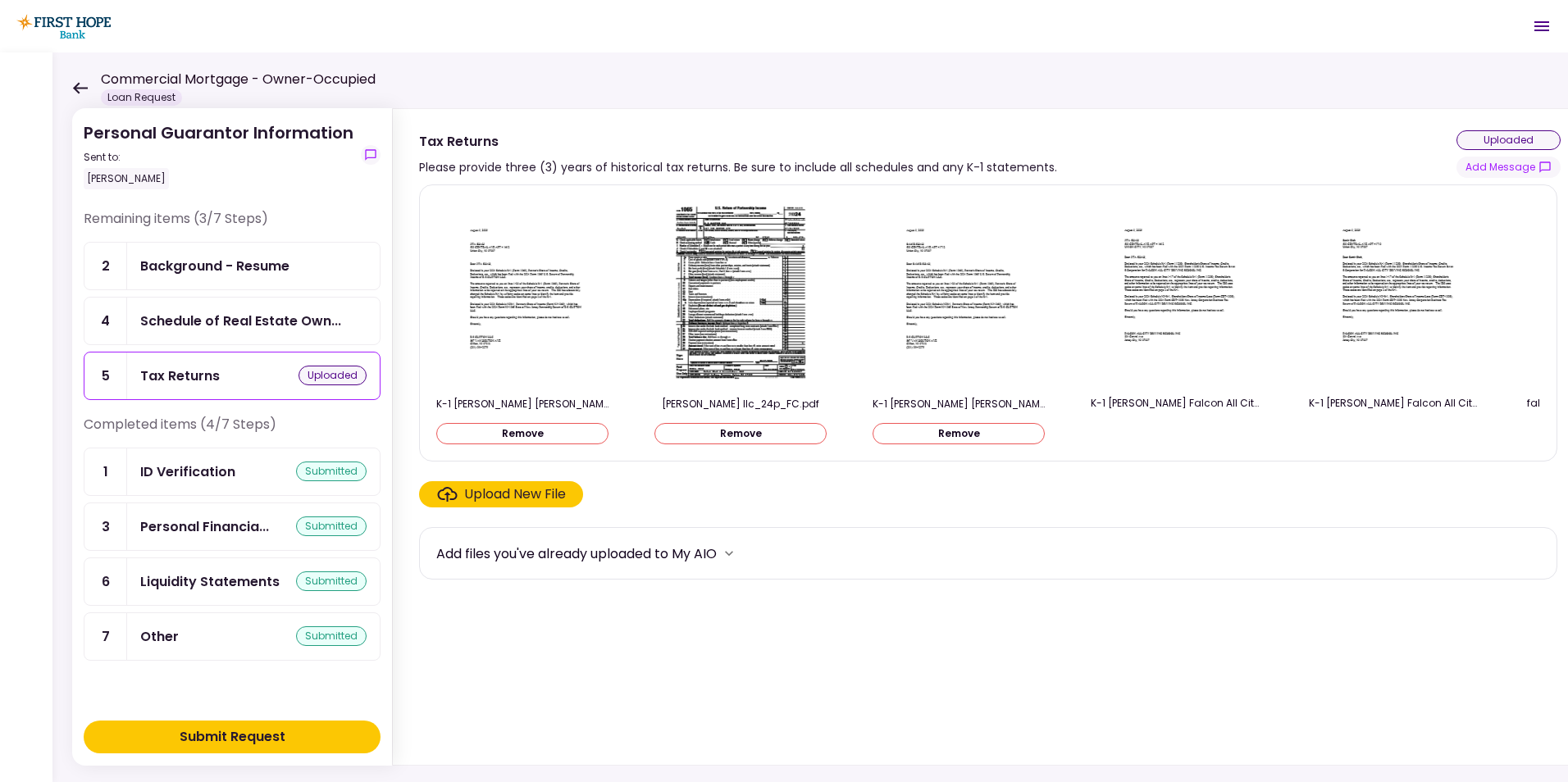
click at [257, 736] on div "Submit Request" at bounding box center [232, 737] width 106 height 19
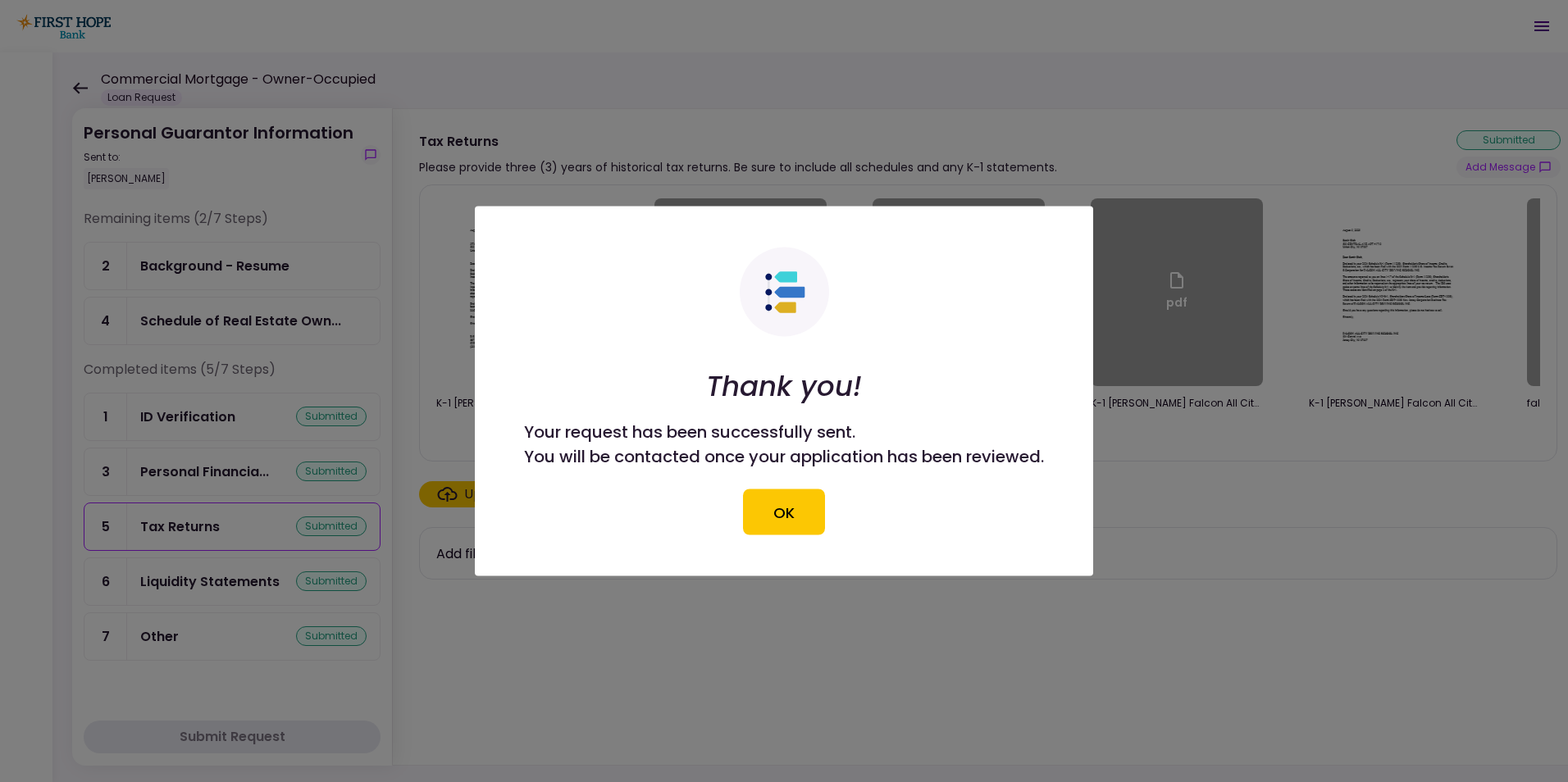
click at [783, 505] on button "OK" at bounding box center [784, 512] width 82 height 46
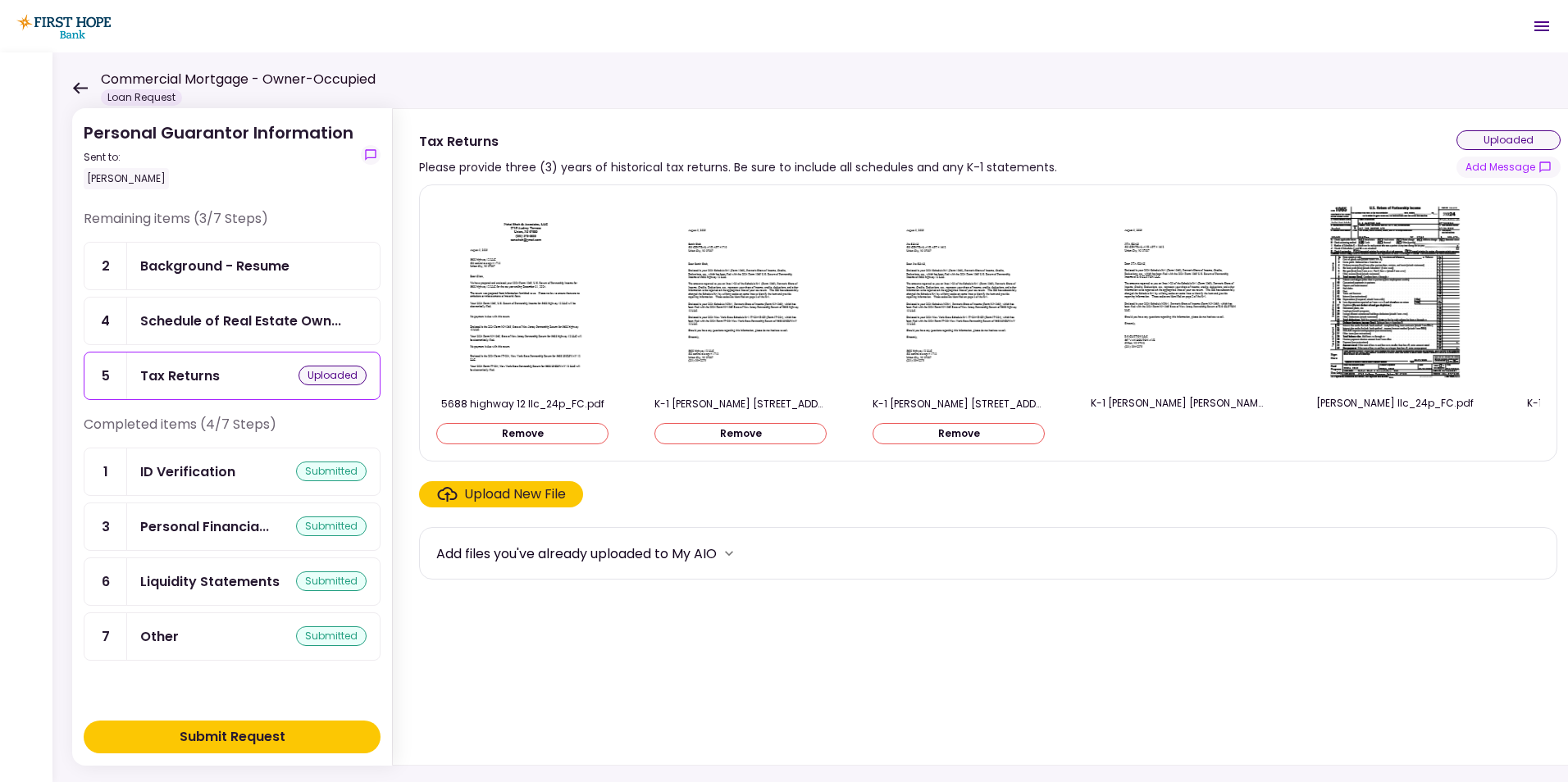
click at [239, 734] on div "Submit Request" at bounding box center [232, 737] width 106 height 19
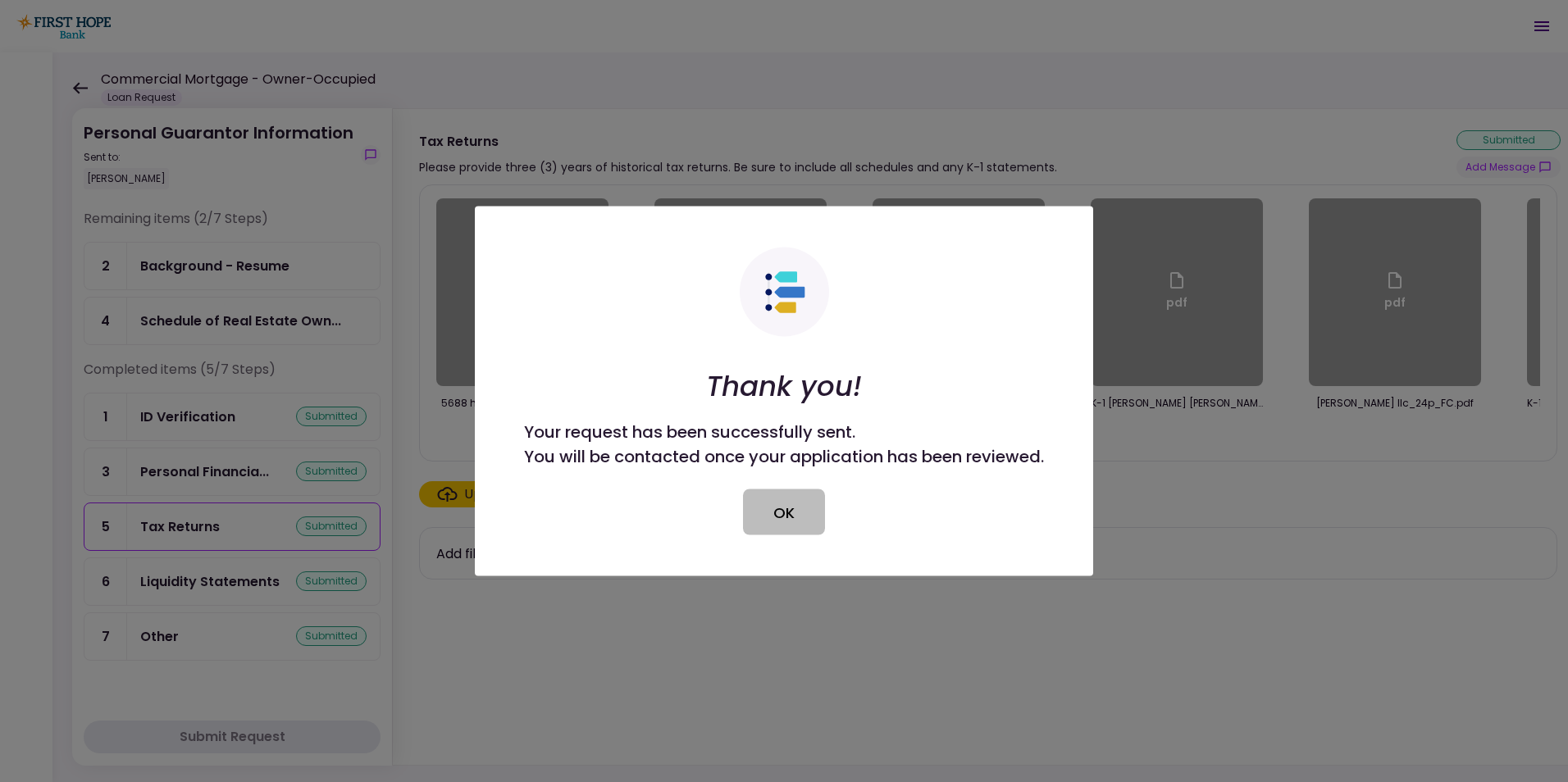
click at [769, 516] on button "OK" at bounding box center [784, 512] width 82 height 46
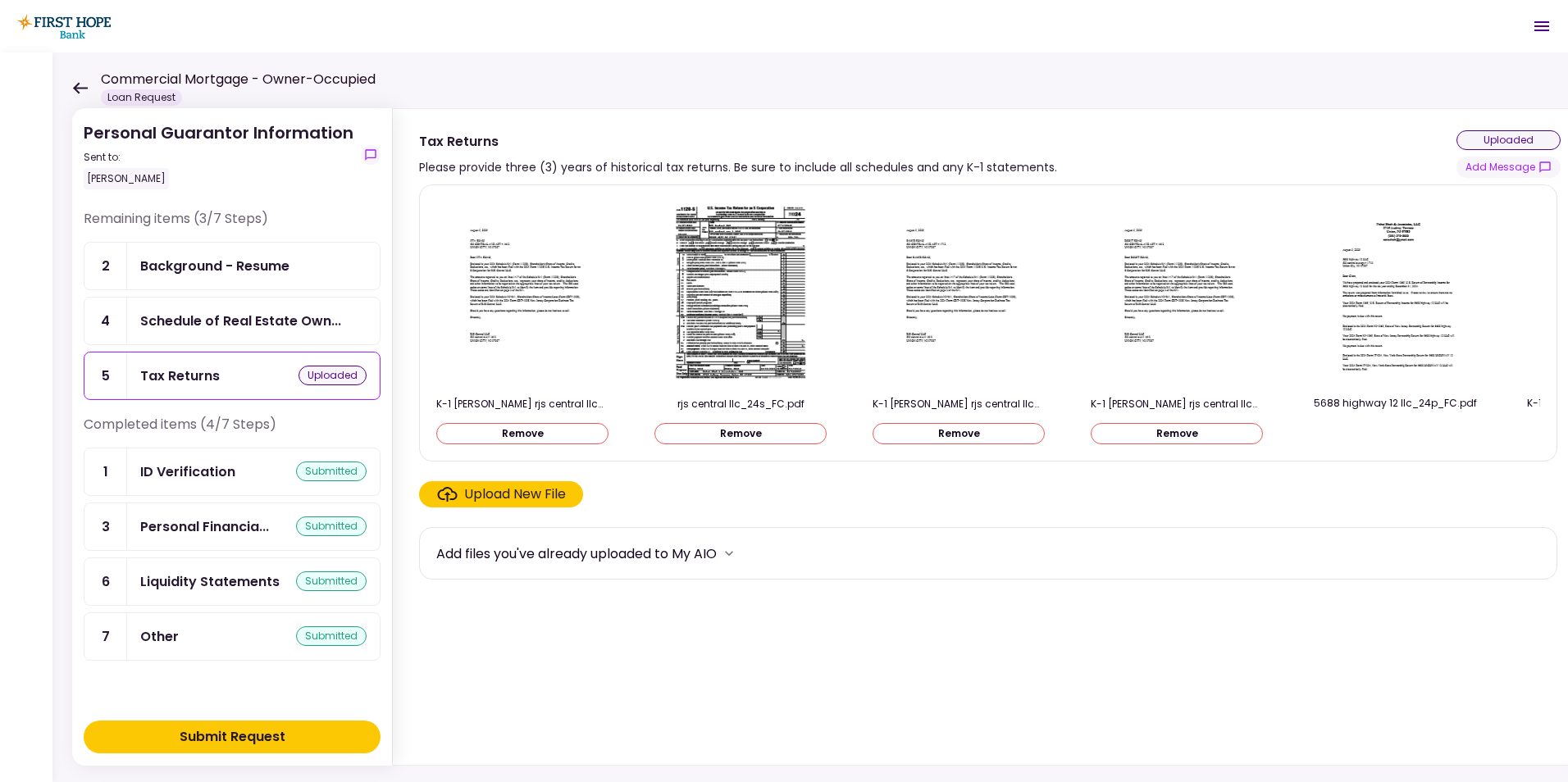
click at [239, 736] on div "Submit Request" at bounding box center [232, 737] width 106 height 19
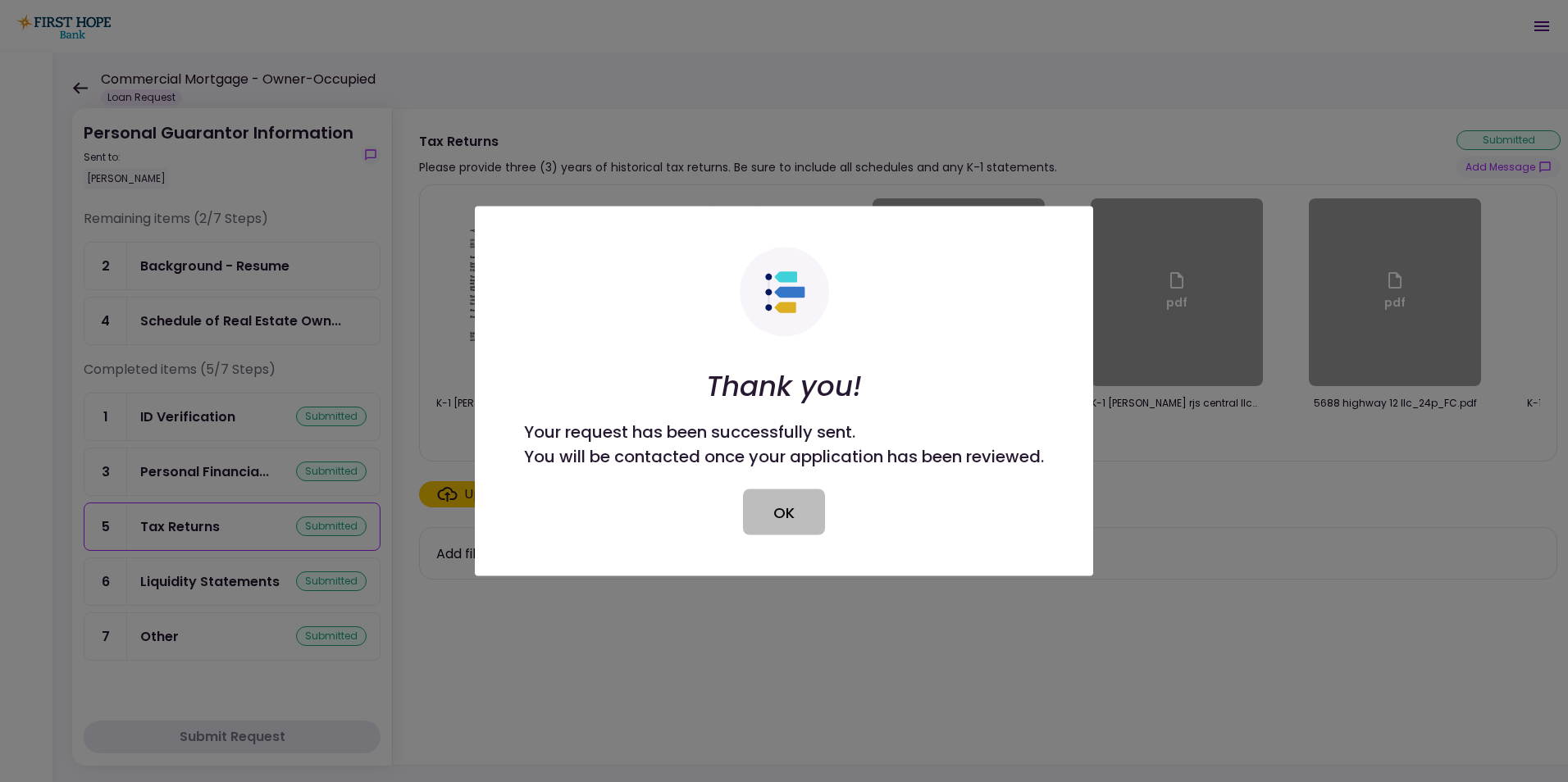
drag, startPoint x: 780, startPoint y: 519, endPoint x: 962, endPoint y: 462, distance: 190.7
click at [780, 519] on button "OK" at bounding box center [784, 512] width 82 height 46
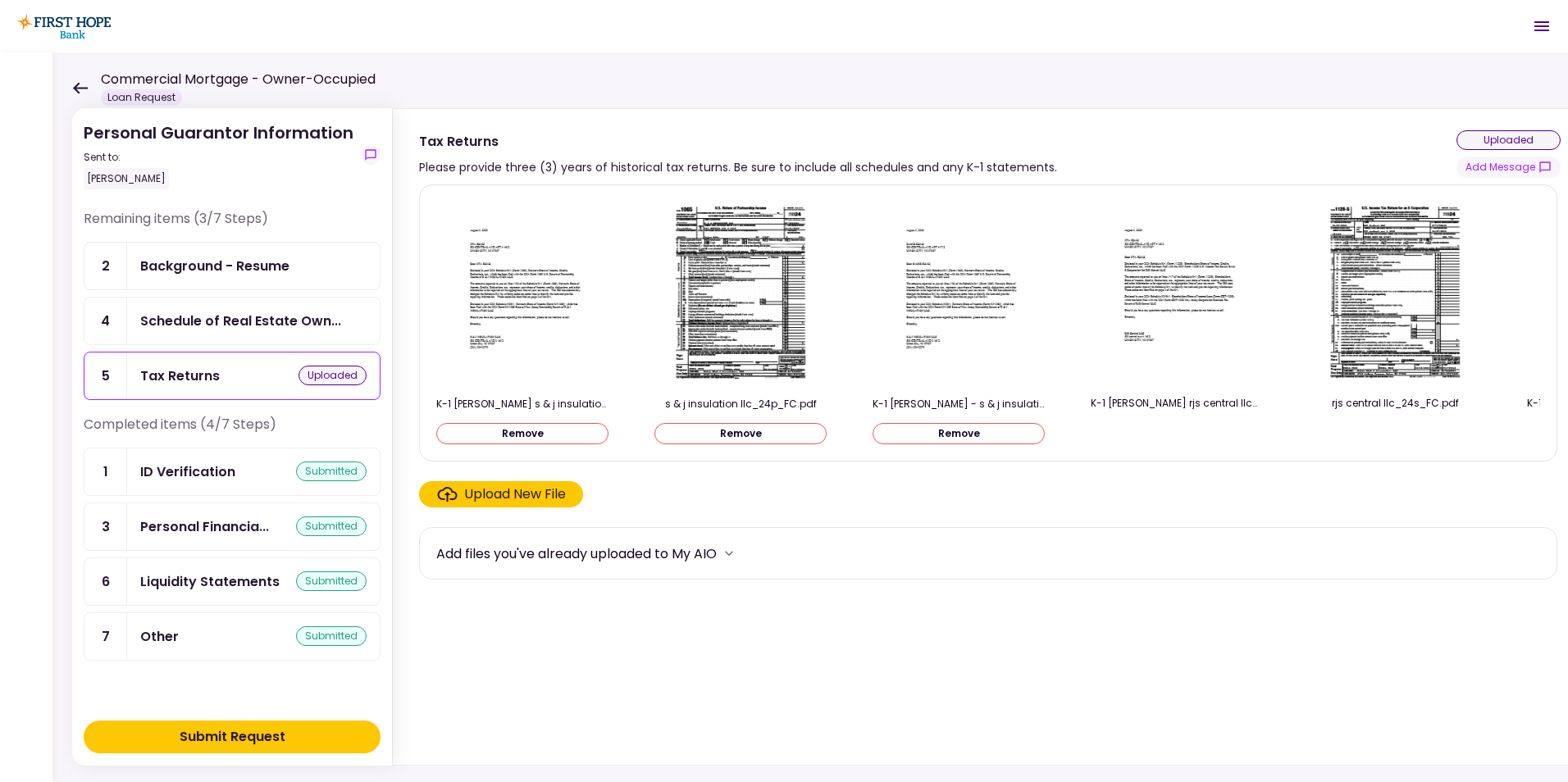
click at [244, 736] on div "Submit Request" at bounding box center [232, 737] width 106 height 19
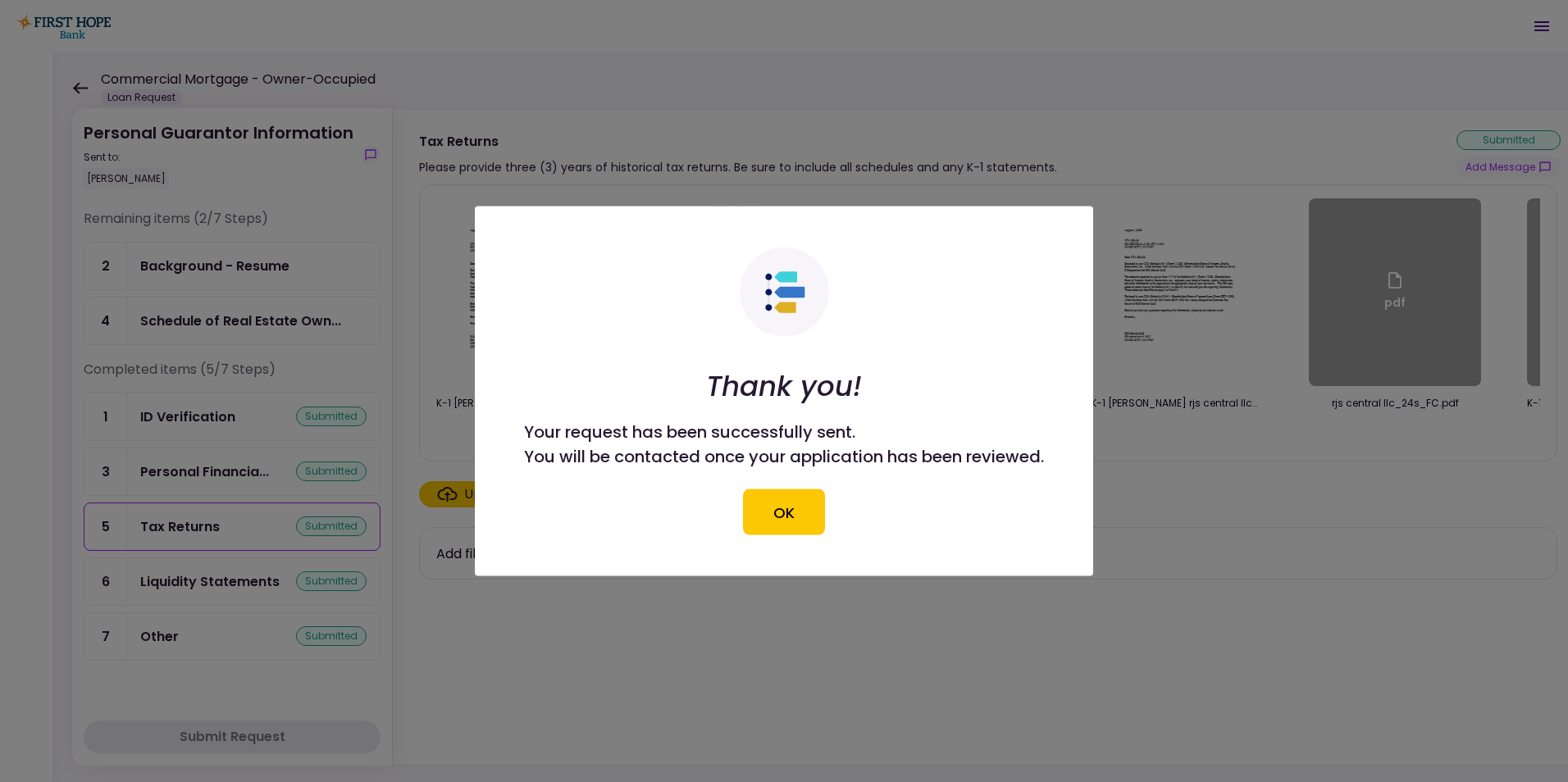
click at [795, 501] on button "OK" at bounding box center [784, 512] width 82 height 46
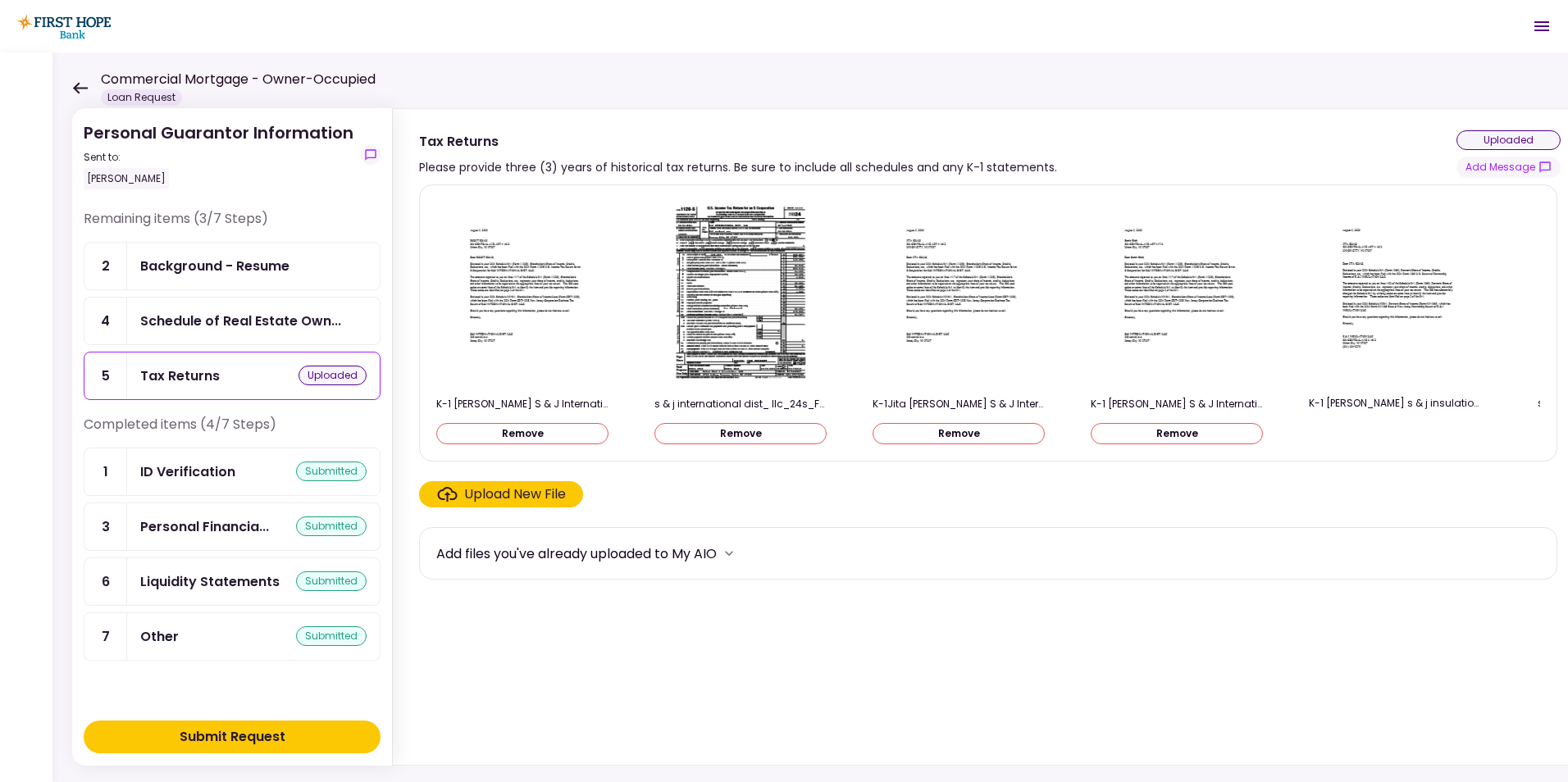
click at [250, 730] on div "Submit Request" at bounding box center [232, 737] width 106 height 19
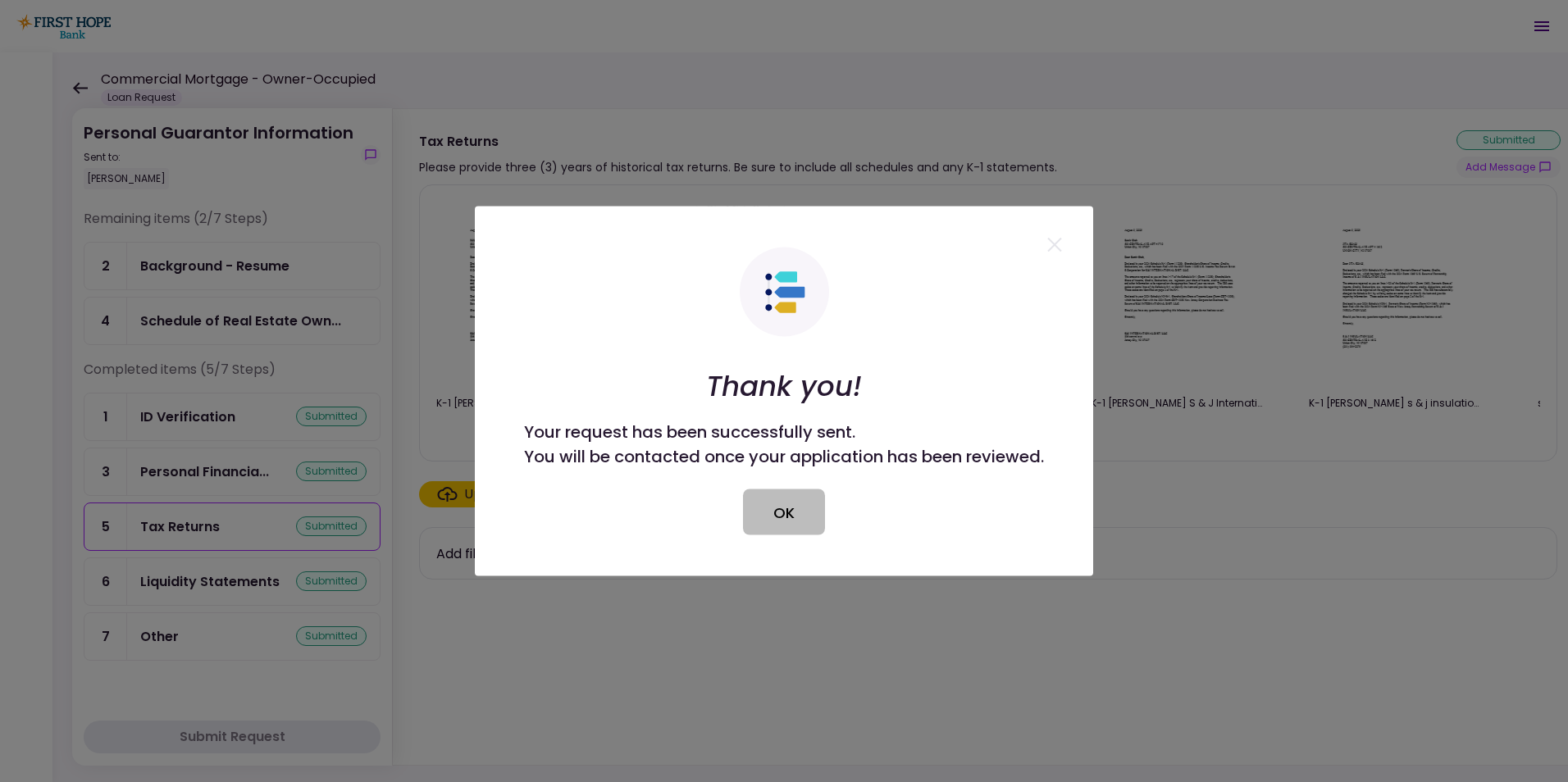
click at [790, 516] on button "OK" at bounding box center [784, 512] width 82 height 46
